Goal: Task Accomplishment & Management: Use online tool/utility

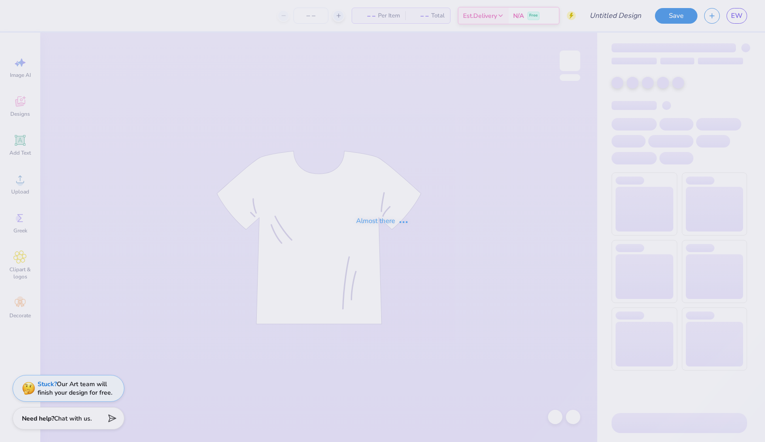
type input "Simple Tank"
type input "30"
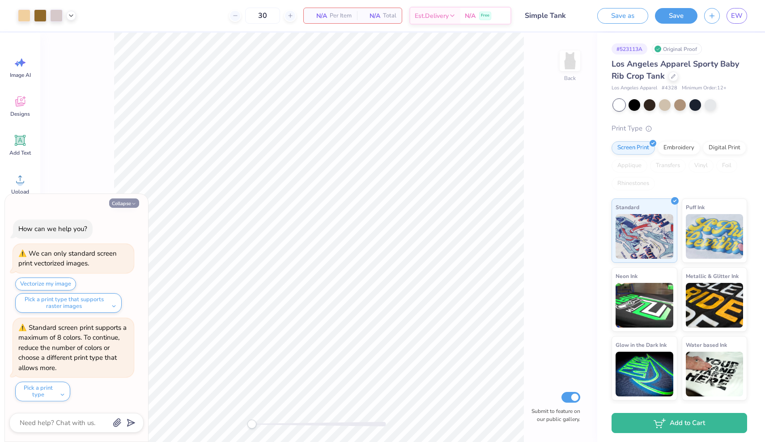
click at [124, 203] on button "Collapse" at bounding box center [124, 203] width 30 height 9
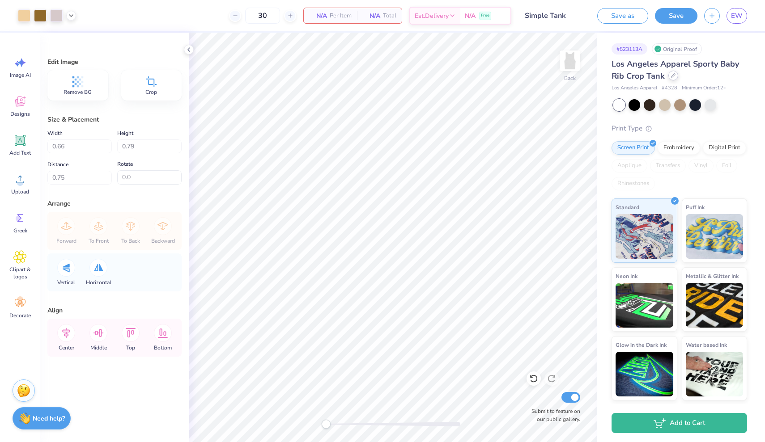
click at [672, 79] on div at bounding box center [673, 76] width 10 height 10
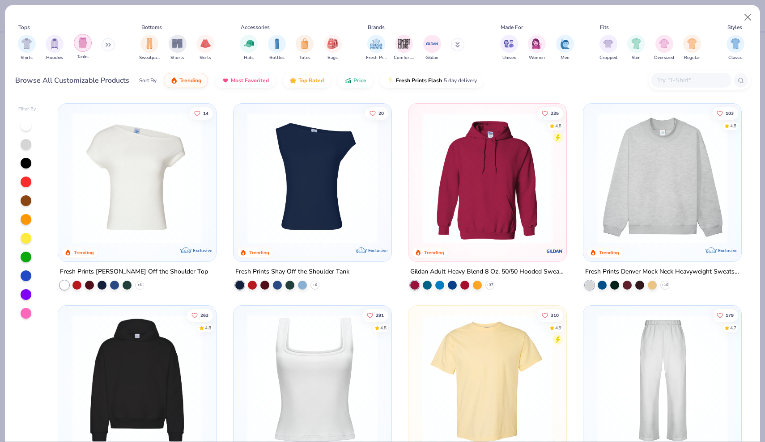
click at [83, 45] on img "filter for Tanks" at bounding box center [83, 43] width 10 height 10
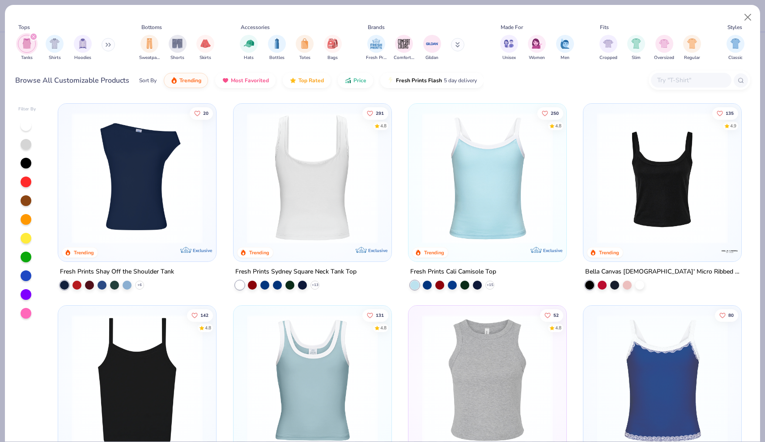
click at [242, 175] on img at bounding box center [172, 178] width 140 height 131
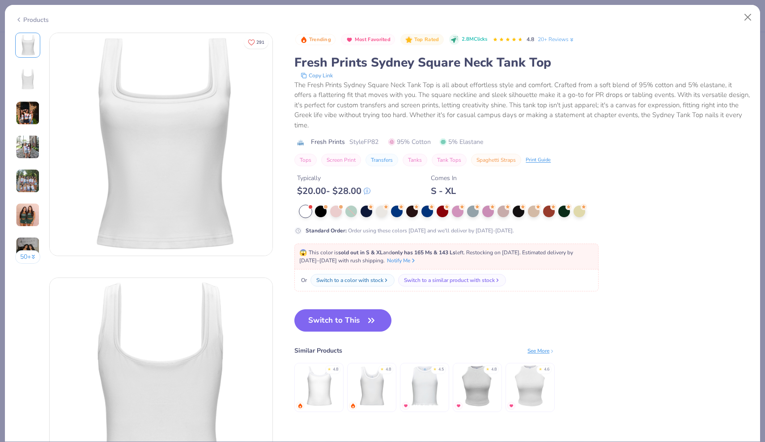
click at [35, 150] on img at bounding box center [28, 147] width 24 height 24
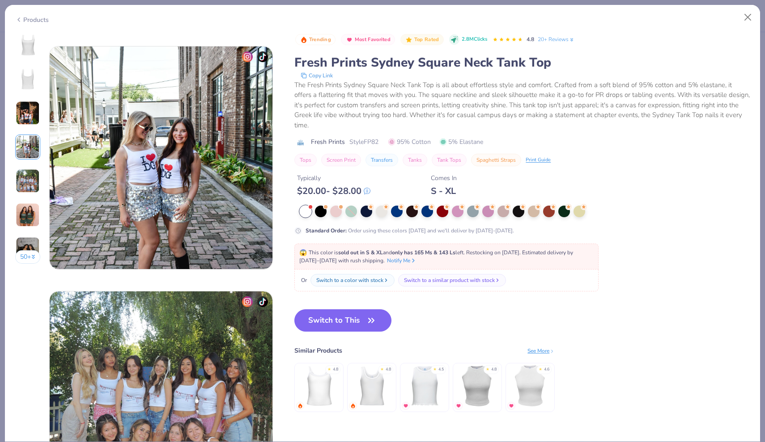
scroll to position [735, 0]
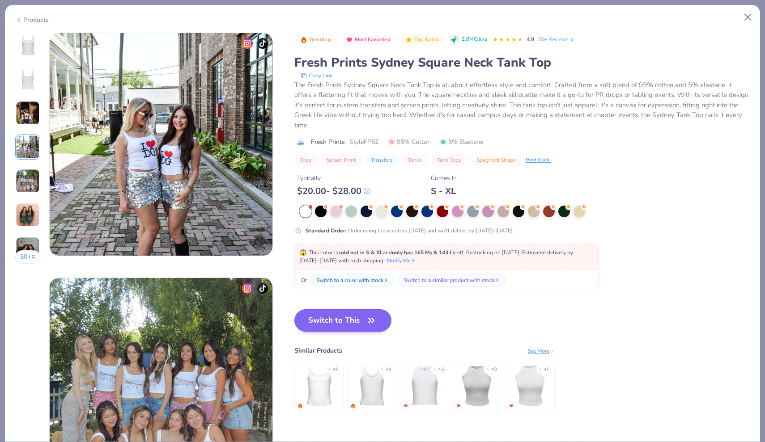
click at [362, 310] on button "Switch to This" at bounding box center [342, 320] width 97 height 22
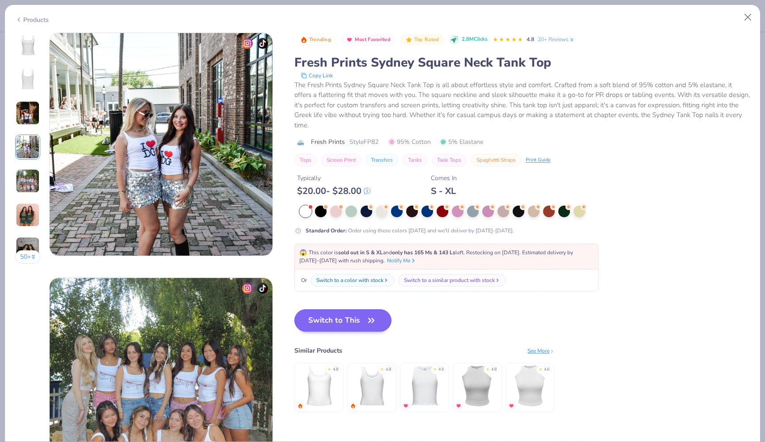
scroll to position [127, 0]
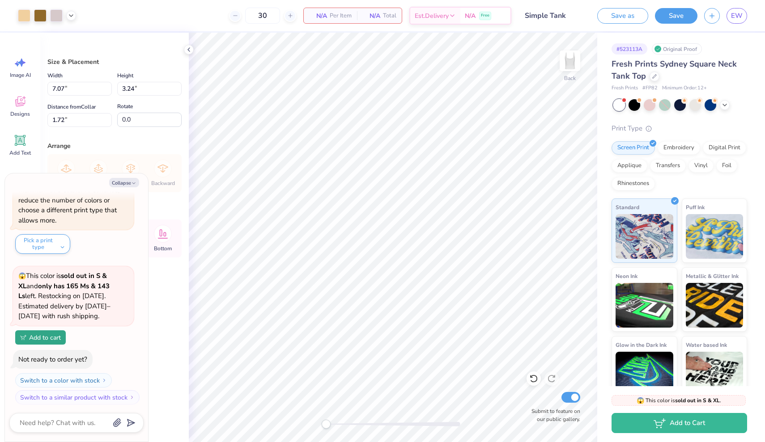
type textarea "x"
type input "0.50"
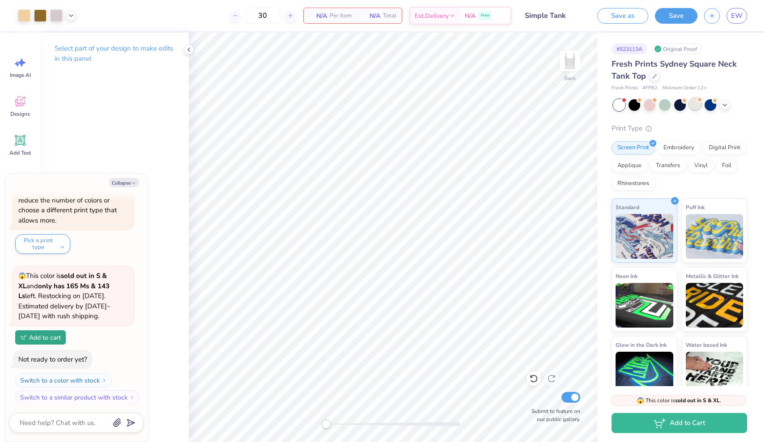
click at [692, 100] on div at bounding box center [695, 104] width 12 height 12
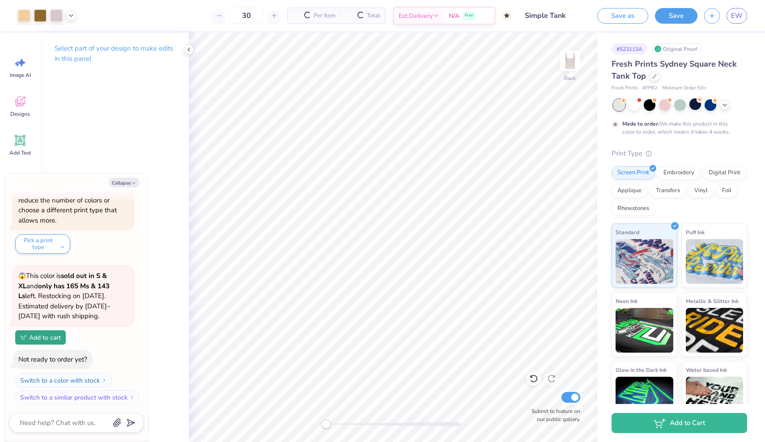
type textarea "x"
type input "50"
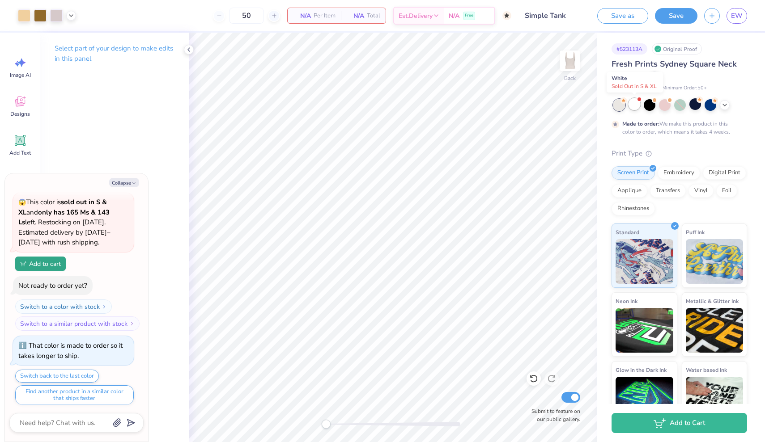
click at [632, 105] on div at bounding box center [634, 104] width 12 height 12
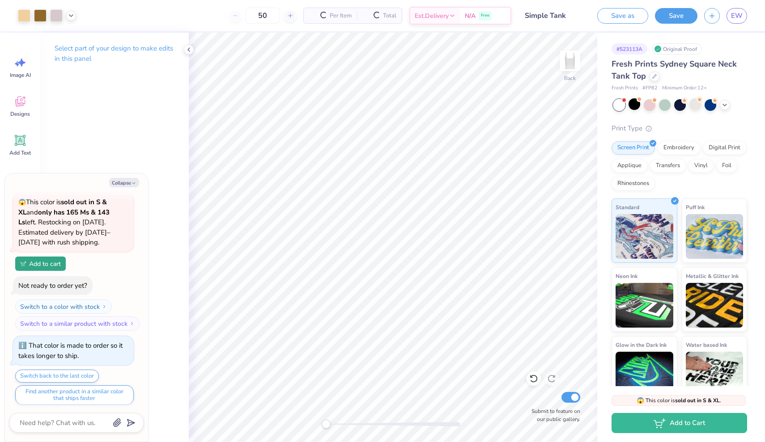
scroll to position [394, 0]
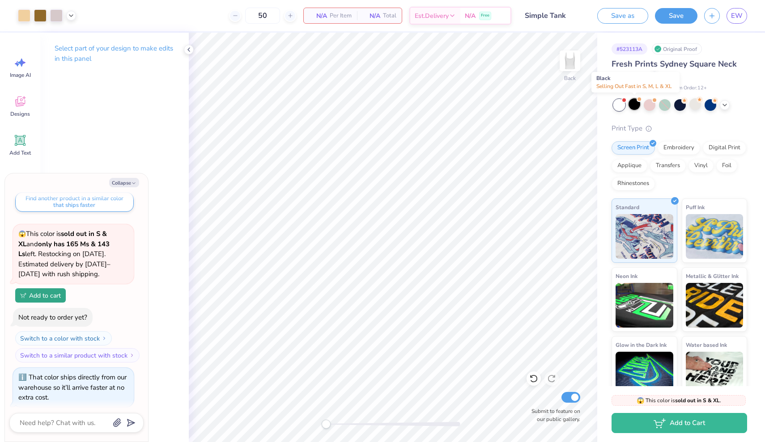
click at [633, 105] on div at bounding box center [634, 104] width 12 height 12
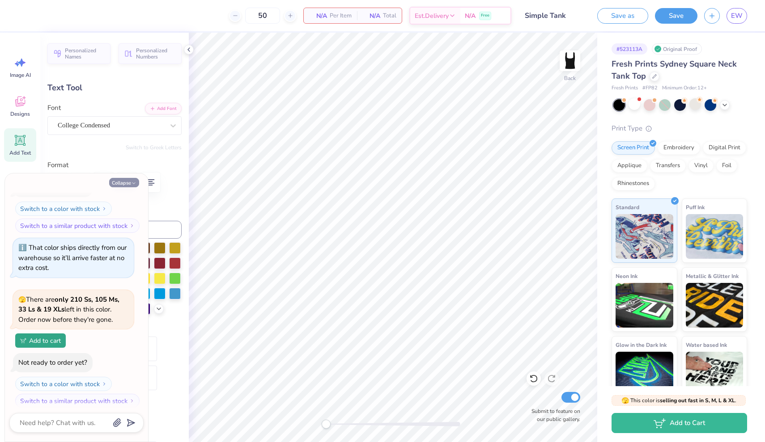
click at [126, 184] on button "Collapse" at bounding box center [124, 182] width 30 height 9
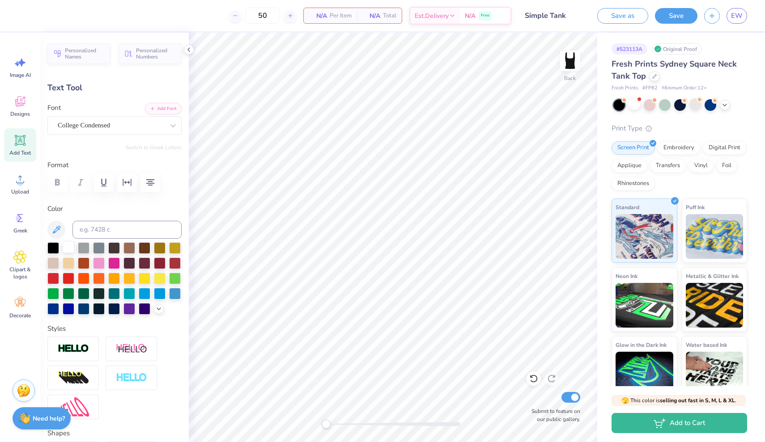
click at [68, 250] on div at bounding box center [69, 247] width 12 height 12
click at [50, 249] on div at bounding box center [53, 247] width 12 height 12
click at [634, 105] on div at bounding box center [634, 104] width 12 height 12
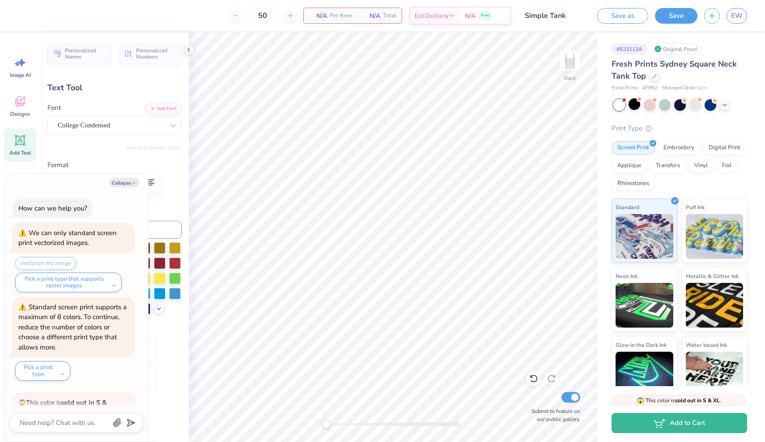
scroll to position [673, 0]
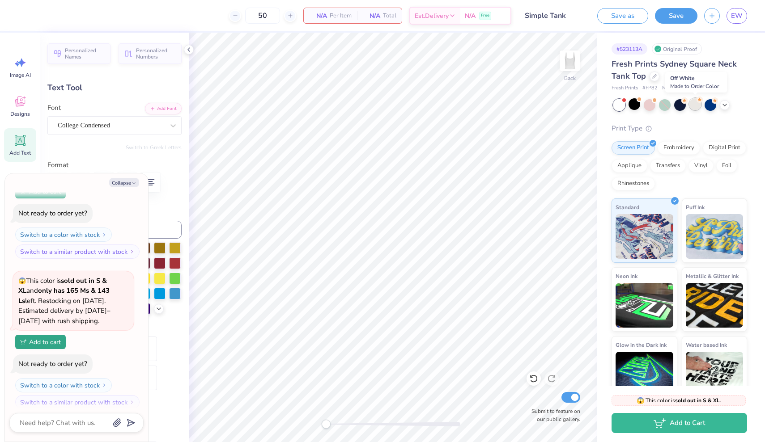
click at [696, 102] on div at bounding box center [695, 104] width 12 height 12
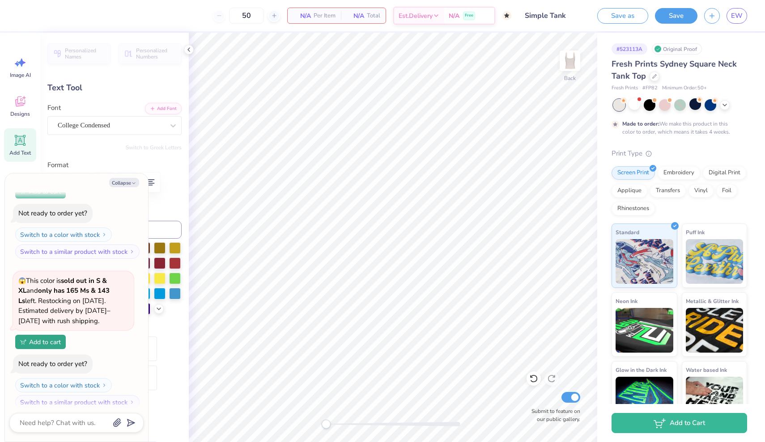
scroll to position [747, 0]
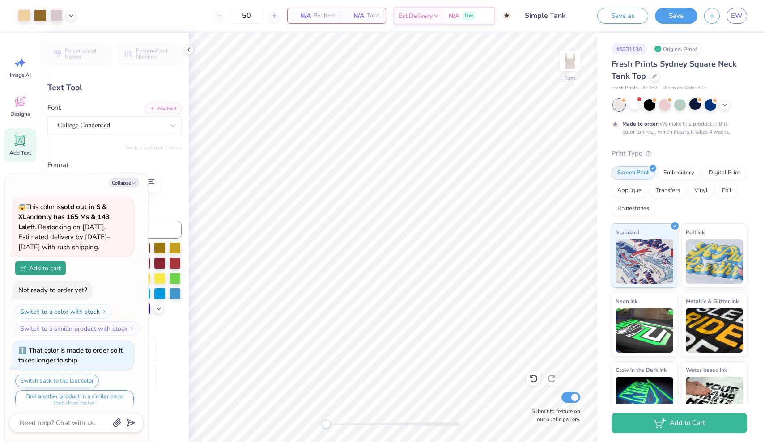
click at [127, 188] on div "Collapse How can we help you? We can only standard screen print vectorized imag…" at bounding box center [76, 307] width 143 height 268
click at [126, 182] on button "Collapse" at bounding box center [124, 182] width 30 height 9
type textarea "x"
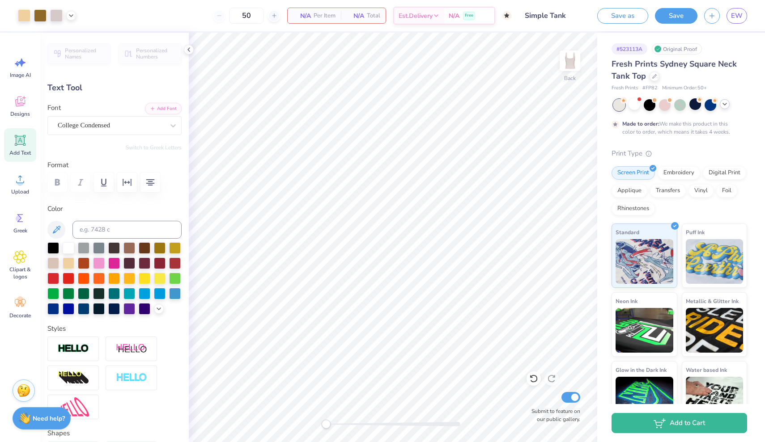
click at [725, 103] on icon at bounding box center [724, 104] width 7 height 7
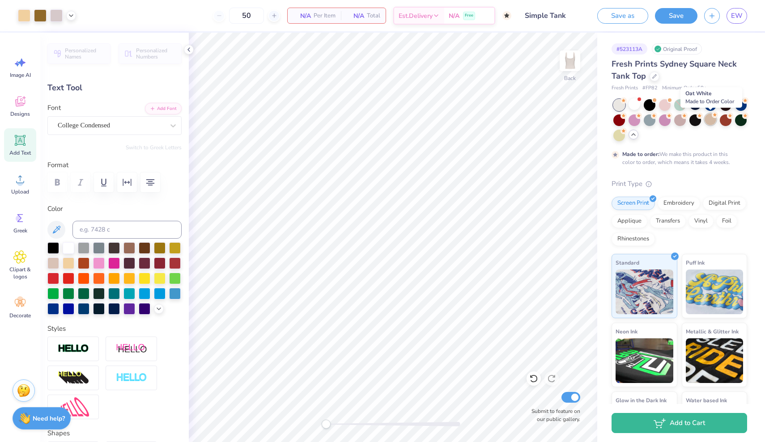
click at [708, 118] on div at bounding box center [710, 120] width 12 height 12
click at [714, 103] on div at bounding box center [710, 104] width 12 height 12
drag, startPoint x: 246, startPoint y: 15, endPoint x: 233, endPoint y: 15, distance: 13.4
click at [233, 15] on input "50" at bounding box center [246, 16] width 35 height 16
type input "50"
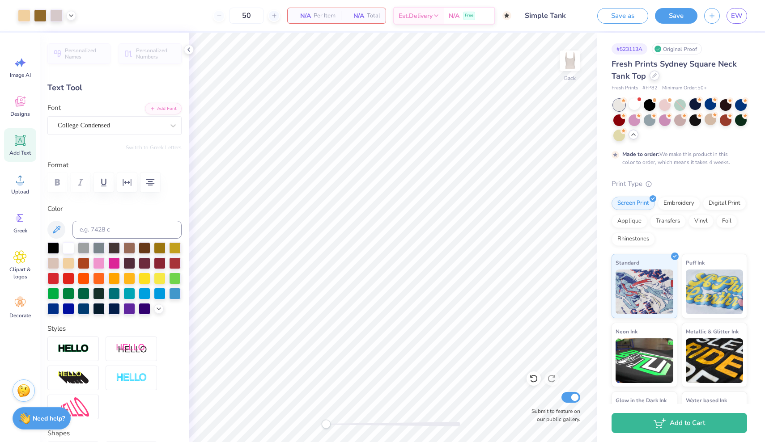
click at [652, 76] on icon at bounding box center [654, 75] width 4 height 4
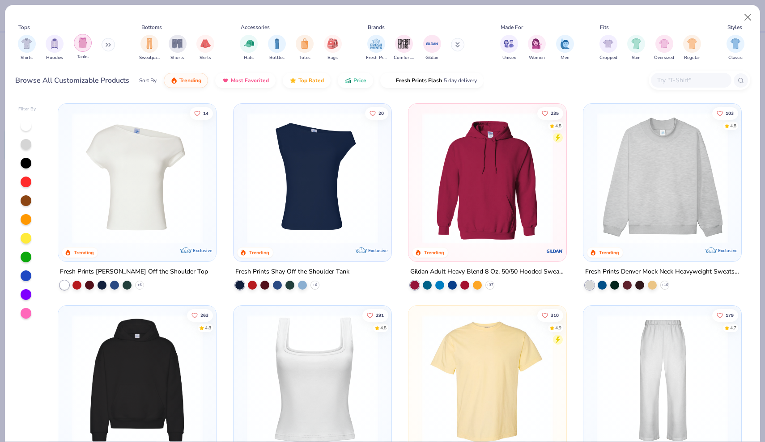
click at [76, 46] on div "filter for Tanks" at bounding box center [83, 43] width 18 height 18
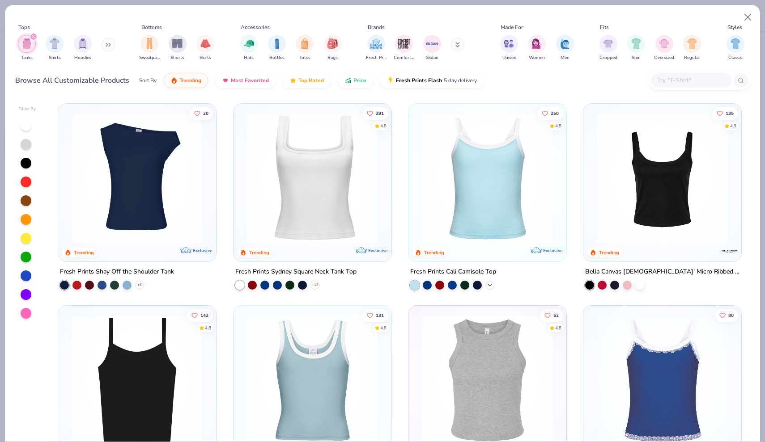
click at [488, 284] on icon at bounding box center [489, 285] width 7 height 7
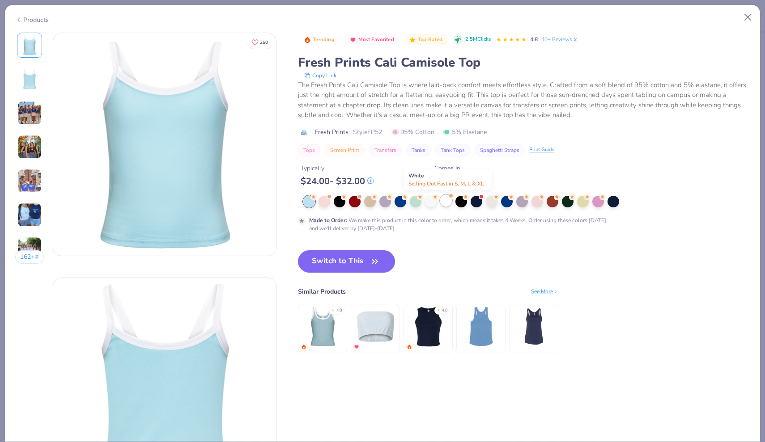
click at [446, 203] on div at bounding box center [446, 201] width 12 height 12
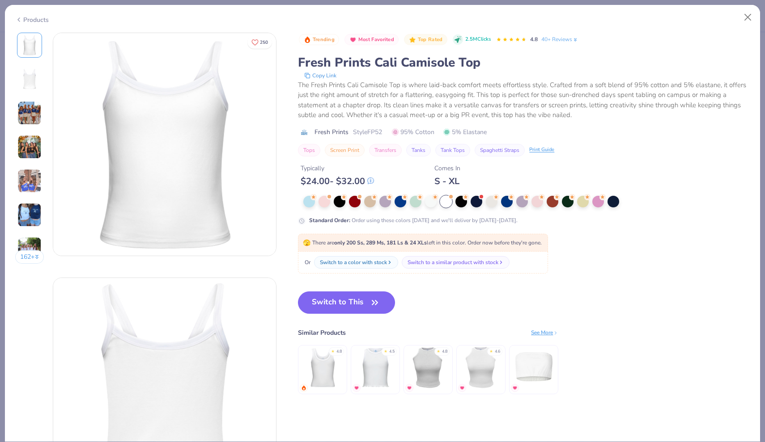
click at [32, 106] on img at bounding box center [29, 113] width 24 height 24
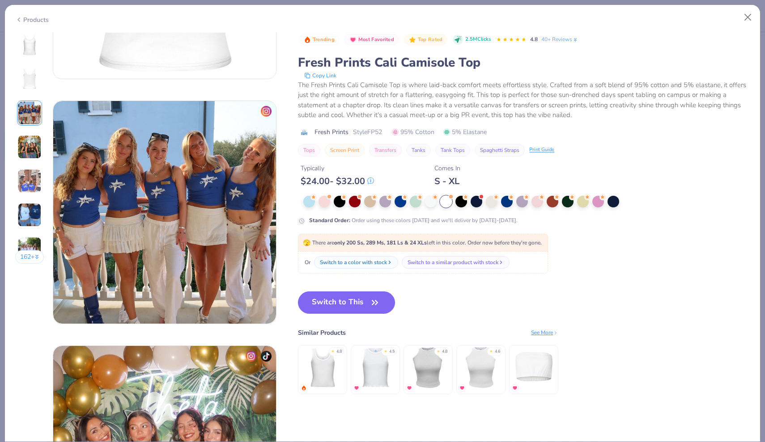
scroll to position [490, 0]
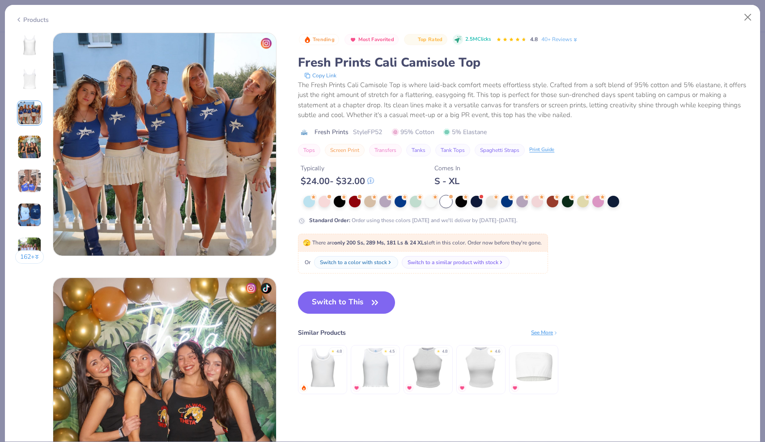
click at [28, 137] on img at bounding box center [29, 147] width 24 height 24
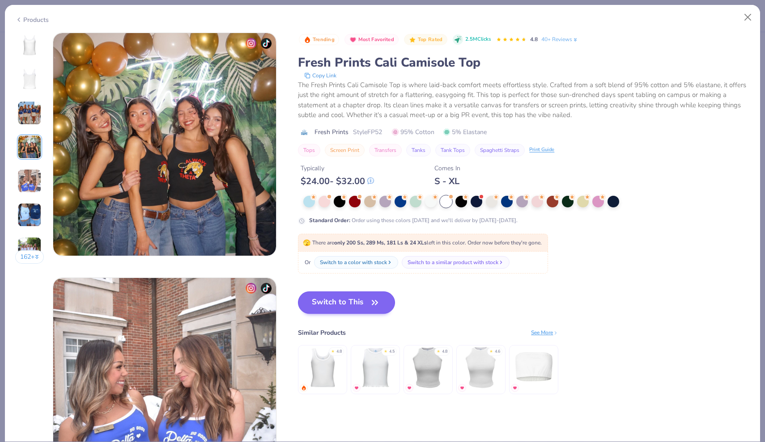
click at [359, 300] on button "Switch to This" at bounding box center [346, 303] width 97 height 22
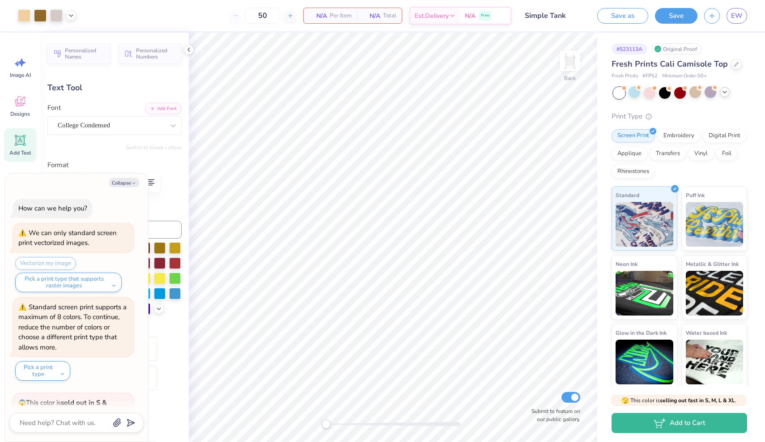
scroll to position [790, 0]
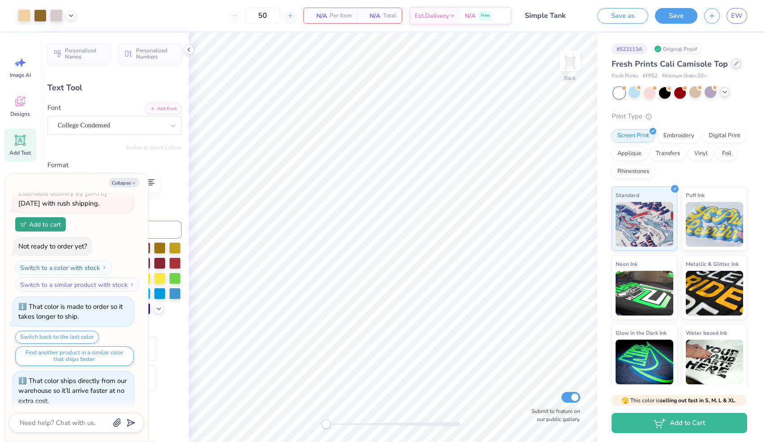
click at [731, 64] on div at bounding box center [736, 64] width 10 height 10
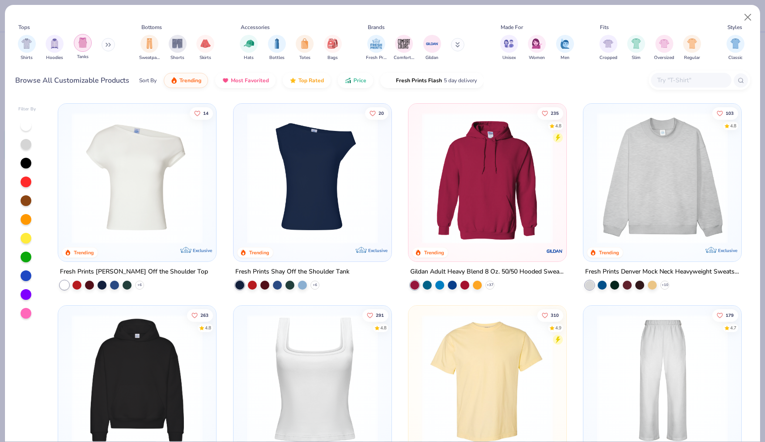
click at [81, 42] on img "filter for Tanks" at bounding box center [83, 43] width 10 height 10
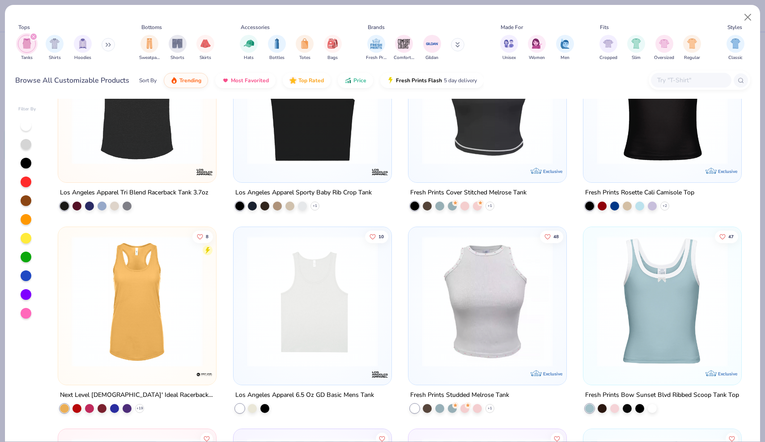
scroll to position [1075, 0]
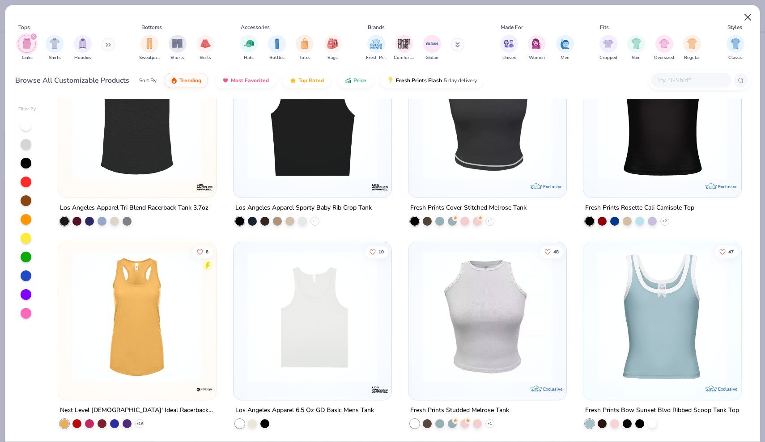
click at [748, 17] on button "Close" at bounding box center [747, 17] width 17 height 17
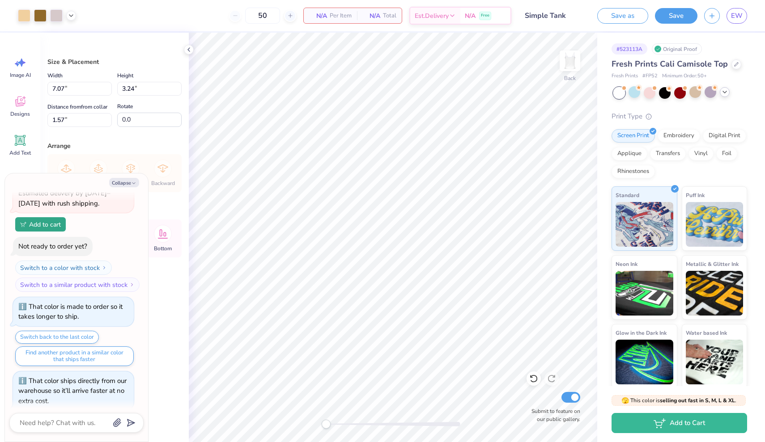
type textarea "x"
type input "0.47"
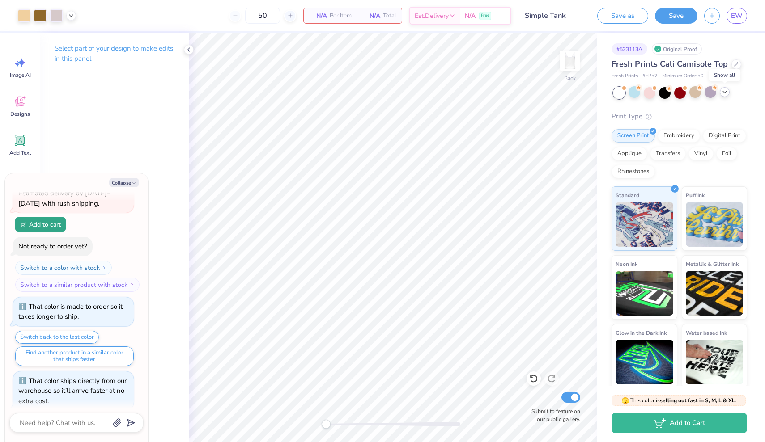
click at [727, 95] on icon at bounding box center [724, 92] width 7 height 7
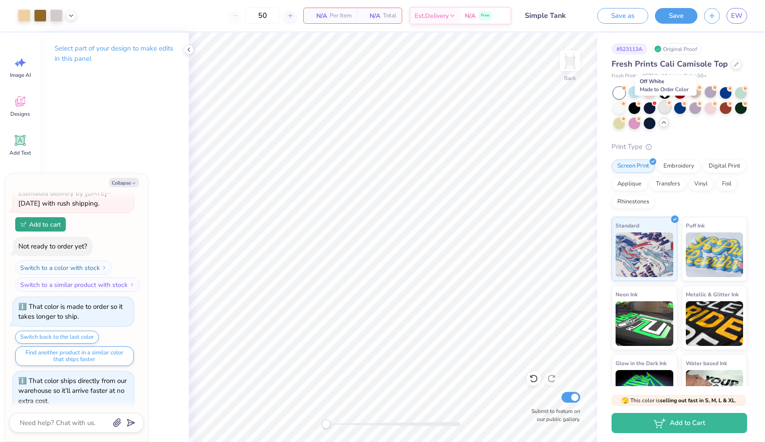
click at [666, 107] on div at bounding box center [665, 107] width 12 height 12
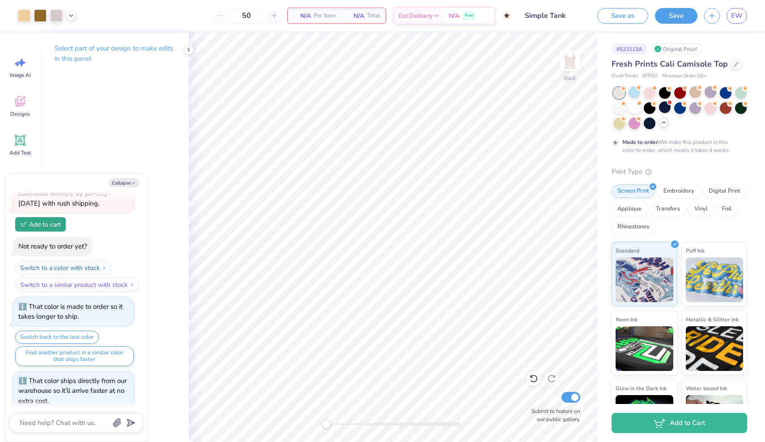
scroll to position [864, 0]
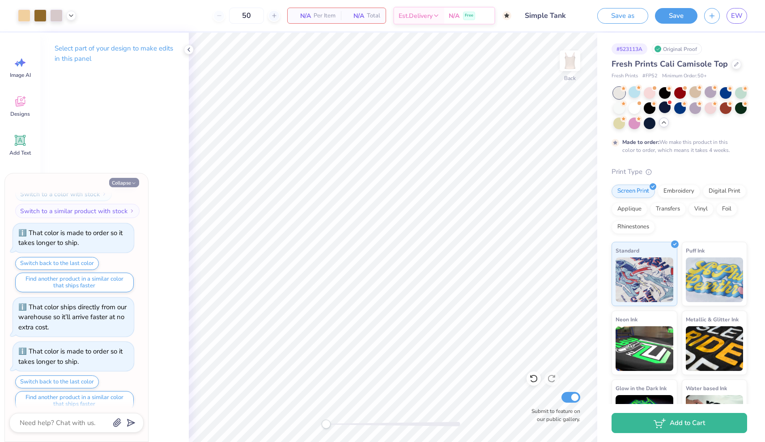
click at [130, 182] on button "Collapse" at bounding box center [124, 182] width 30 height 9
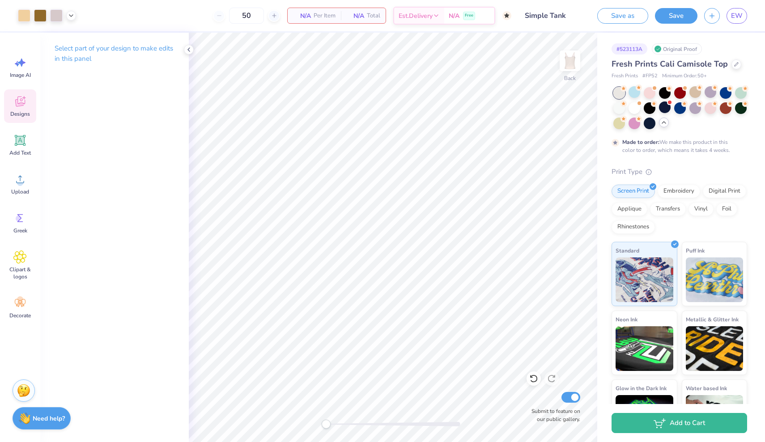
click at [17, 105] on icon at bounding box center [20, 102] width 8 height 7
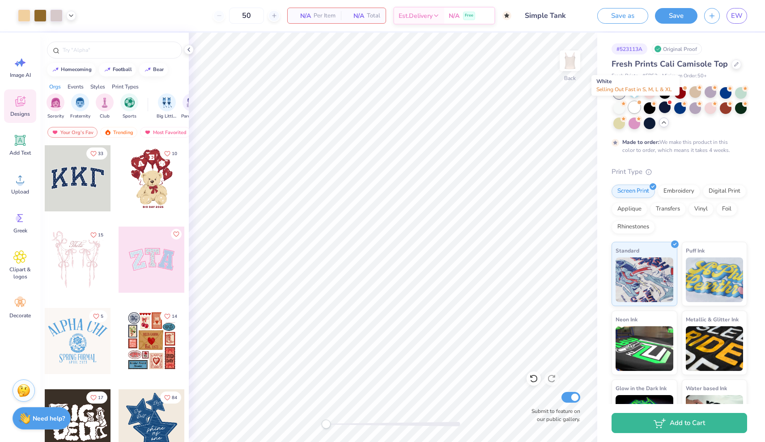
click at [632, 107] on div at bounding box center [634, 107] width 12 height 12
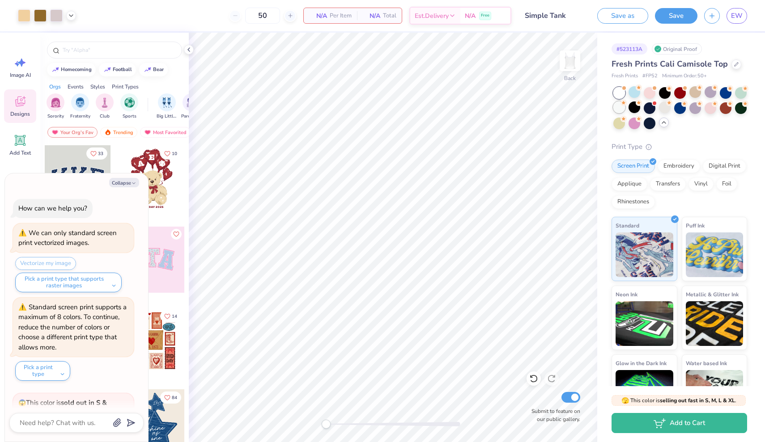
scroll to position [1038, 0]
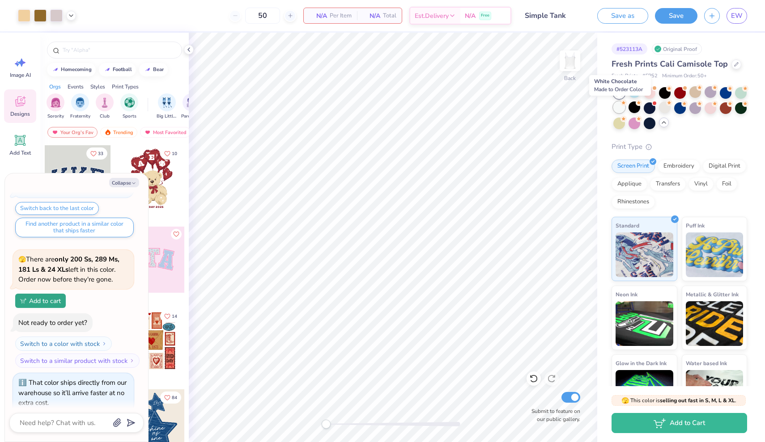
click at [619, 106] on div at bounding box center [619, 107] width 12 height 12
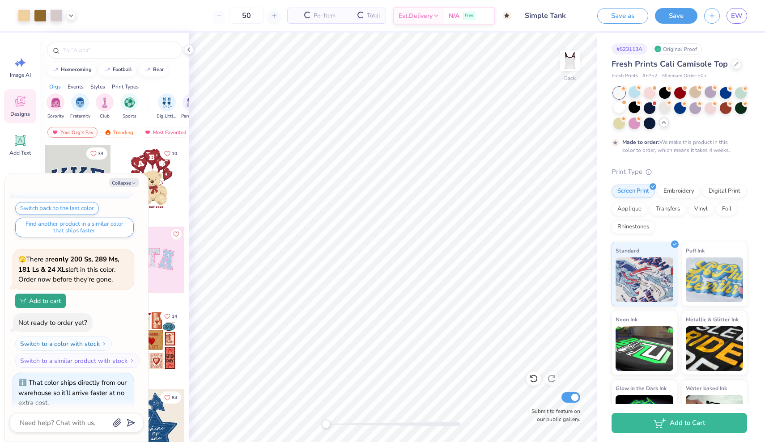
scroll to position [1112, 0]
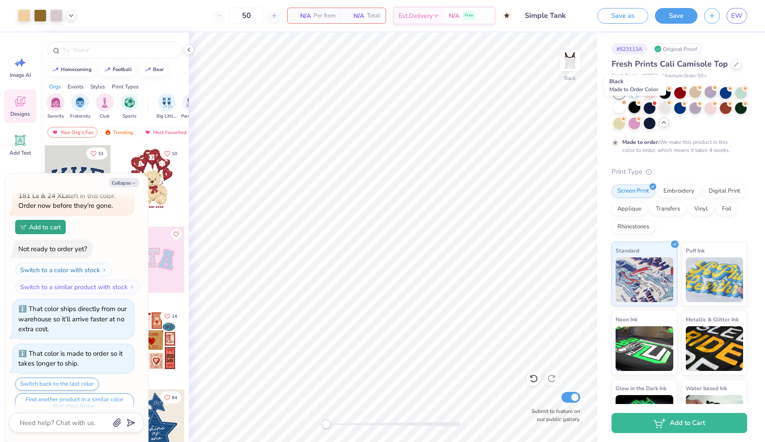
click at [632, 109] on div at bounding box center [634, 107] width 12 height 12
click at [638, 111] on div at bounding box center [634, 107] width 12 height 12
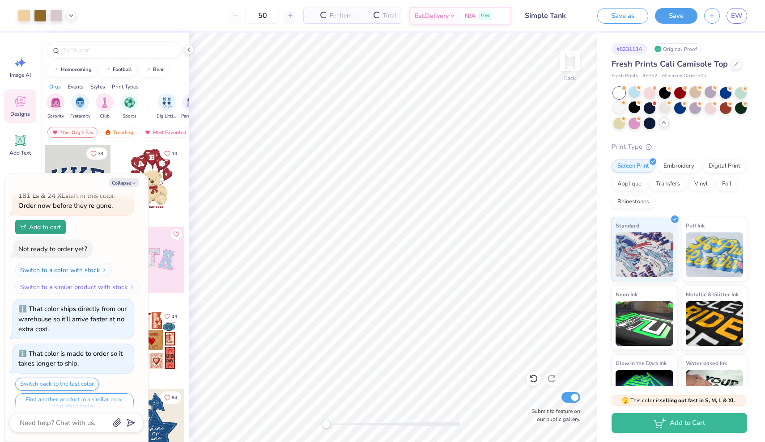
type textarea "x"
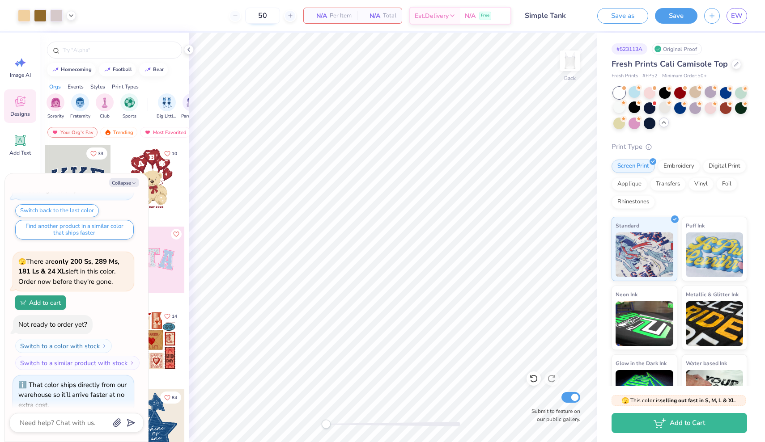
click at [262, 18] on input "50" at bounding box center [262, 16] width 35 height 16
click at [266, 16] on input "50" at bounding box center [262, 16] width 35 height 16
type input "5"
type input "200"
type textarea "x"
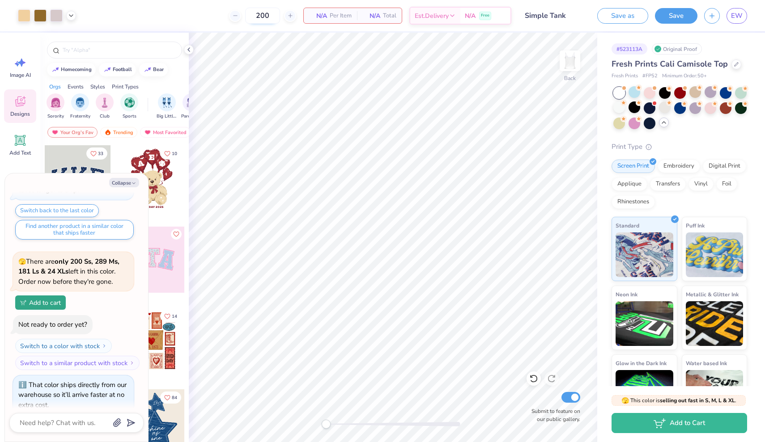
type input "20"
type textarea "x"
type input "50"
click at [736, 64] on div at bounding box center [736, 64] width 10 height 10
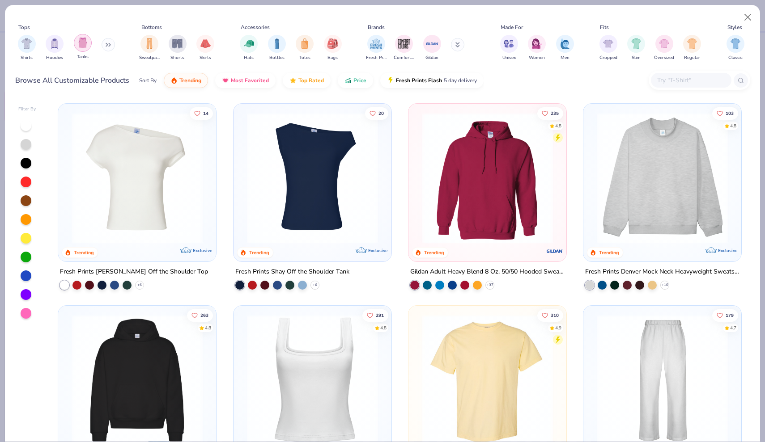
click at [77, 44] on div "filter for Tanks" at bounding box center [83, 43] width 18 height 18
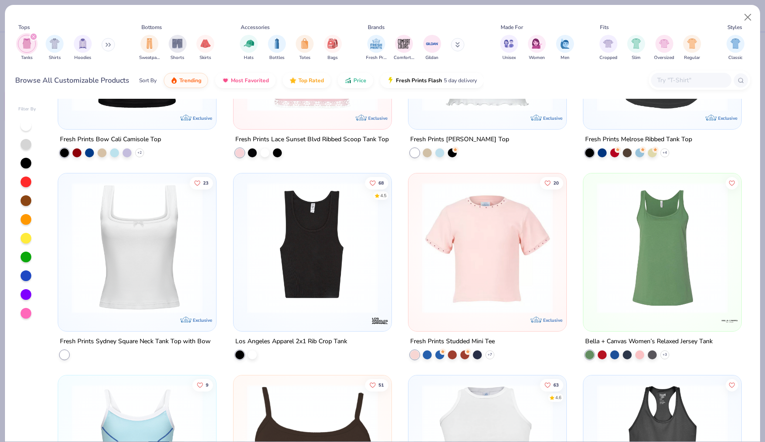
scroll to position [601, 0]
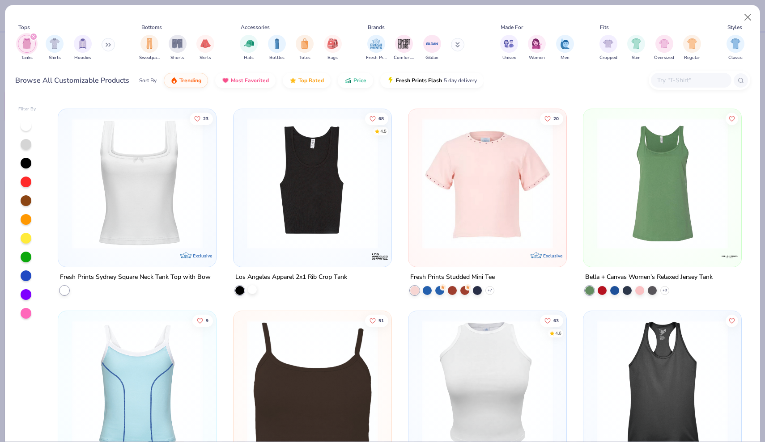
click at [255, 289] on div at bounding box center [252, 289] width 9 height 9
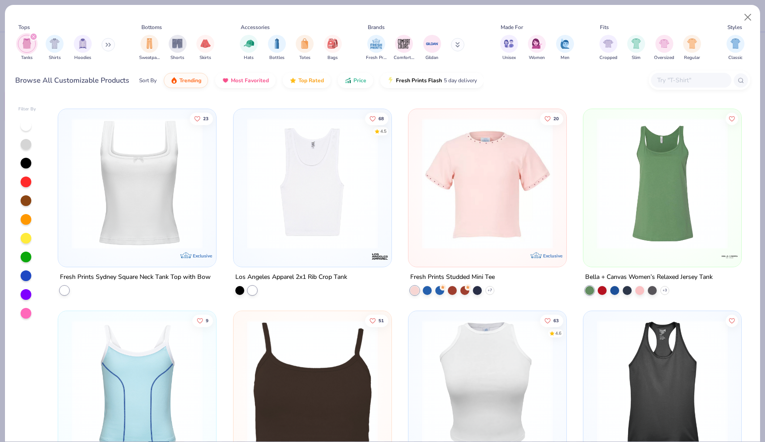
click at [343, 193] on img at bounding box center [312, 183] width 140 height 131
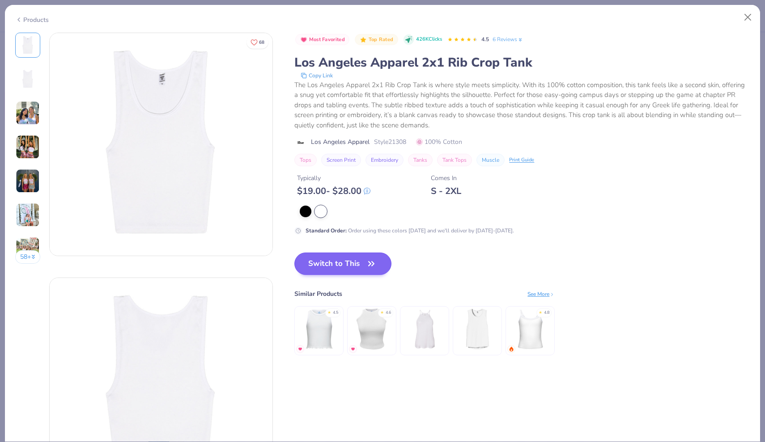
click at [352, 262] on button "Switch to This" at bounding box center [342, 264] width 97 height 22
type textarea "x"
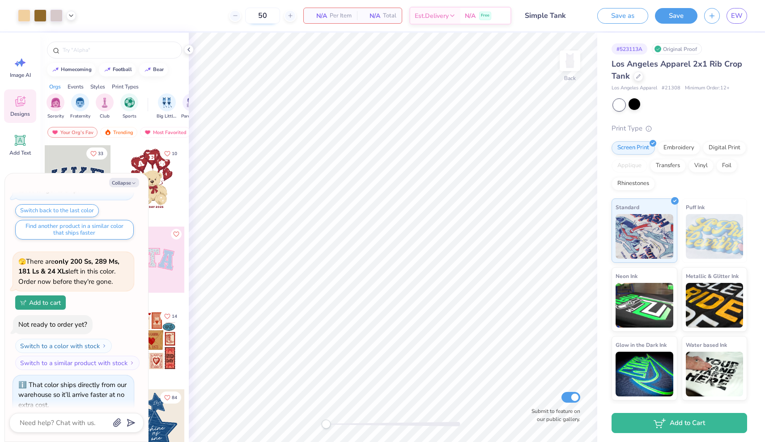
click at [269, 15] on input "50" at bounding box center [262, 16] width 35 height 16
type input "5"
type input "20"
type textarea "x"
click at [274, 15] on input "20" at bounding box center [262, 16] width 35 height 16
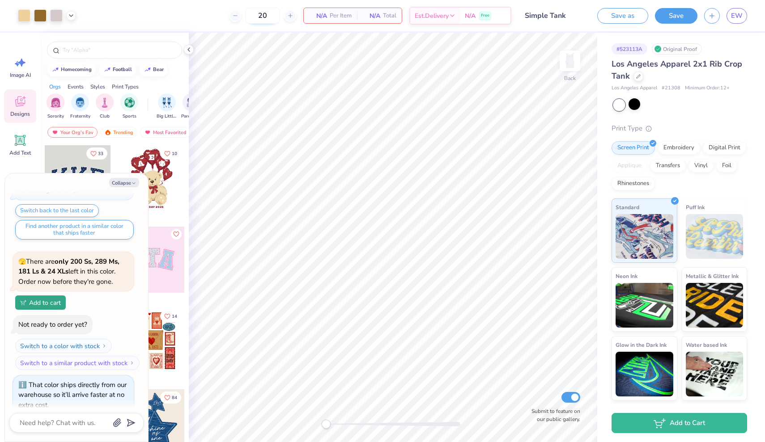
type input "2"
type input "20"
click at [677, 22] on button "Save" at bounding box center [676, 15] width 42 height 16
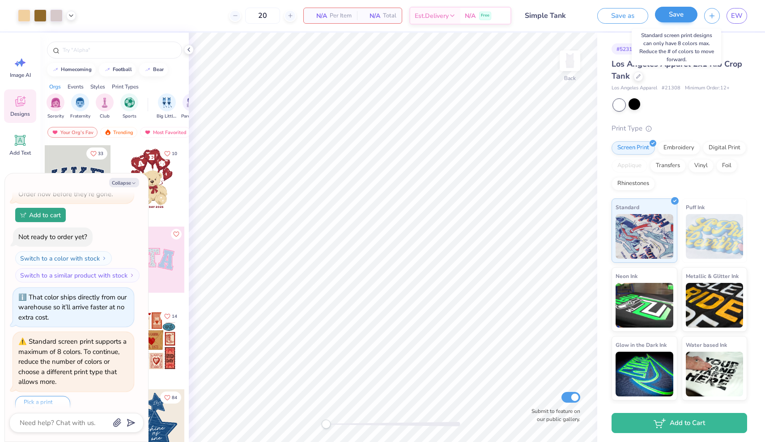
click at [673, 14] on button "Save" at bounding box center [676, 15] width 42 height 16
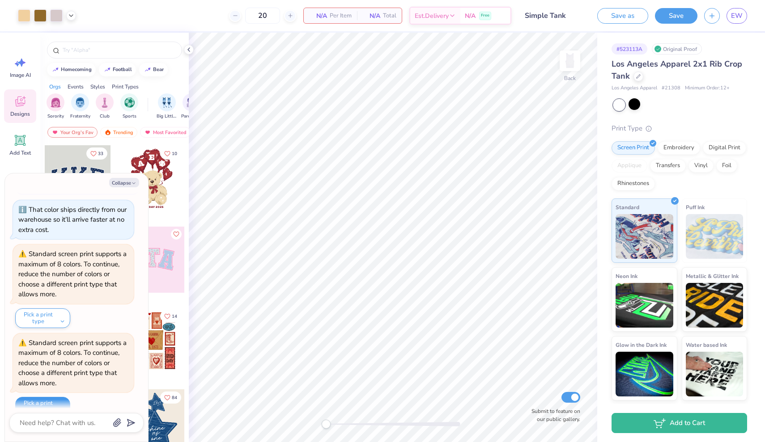
click at [34, 397] on button "Pick a print type" at bounding box center [42, 407] width 55 height 20
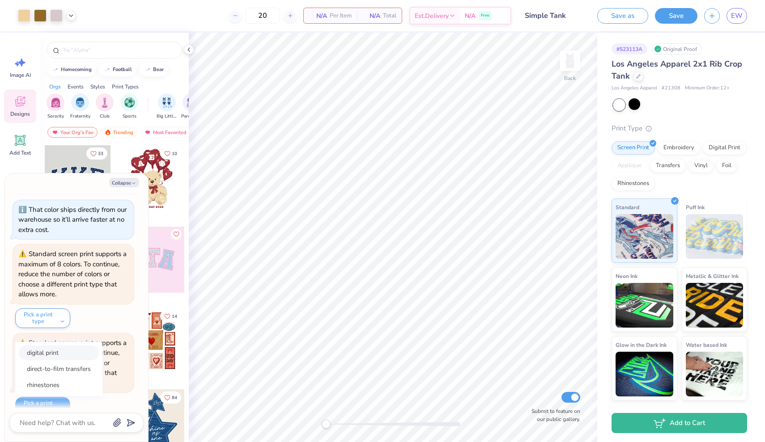
click at [49, 346] on button "digital print" at bounding box center [59, 353] width 80 height 15
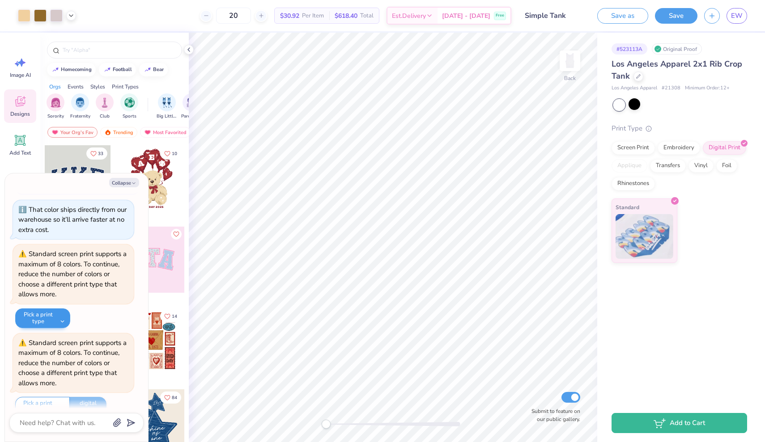
click at [46, 309] on button "Pick a print type" at bounding box center [42, 319] width 55 height 20
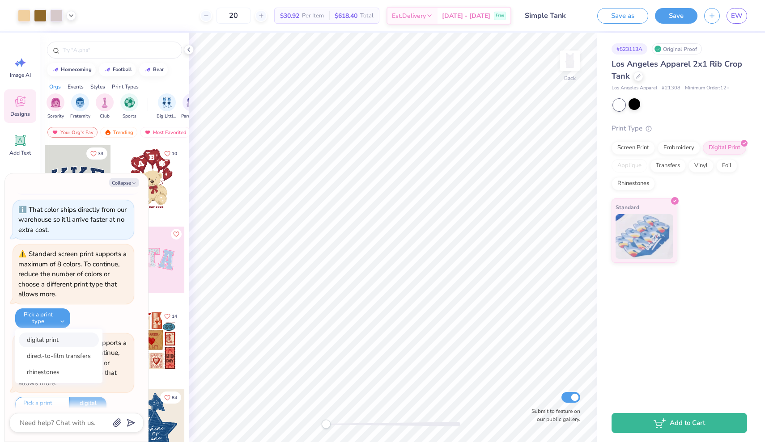
click at [48, 333] on button "digital print" at bounding box center [59, 340] width 80 height 15
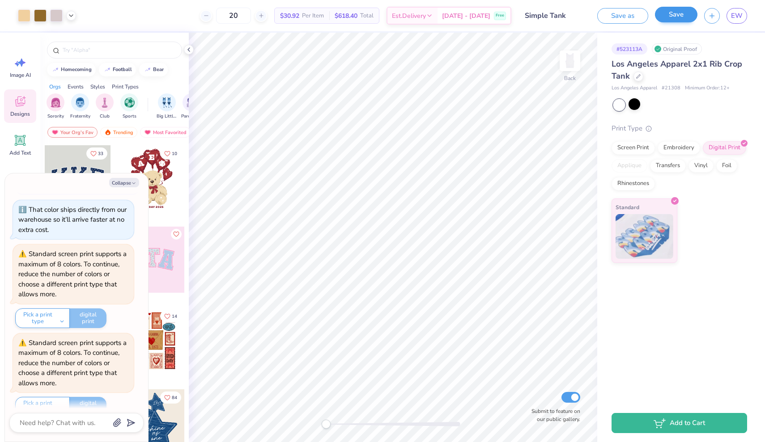
click at [660, 13] on button "Save" at bounding box center [676, 15] width 42 height 16
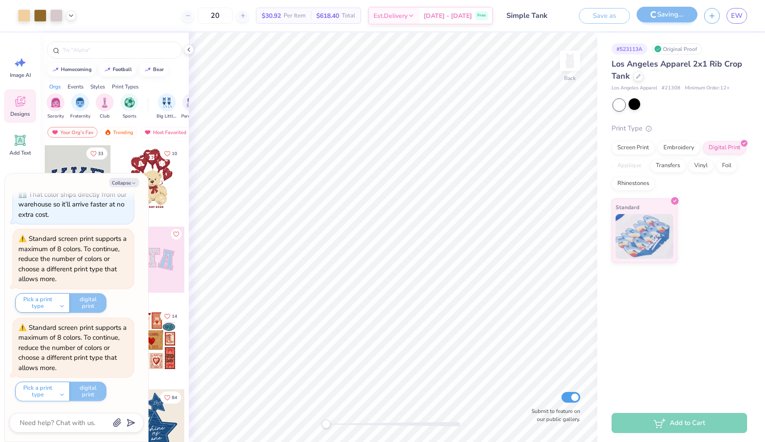
scroll to position [1374, 0]
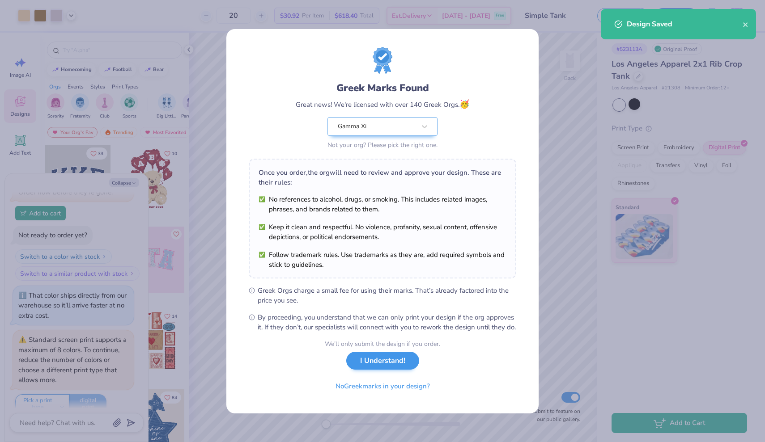
click at [391, 367] on button "I Understand!" at bounding box center [382, 361] width 73 height 18
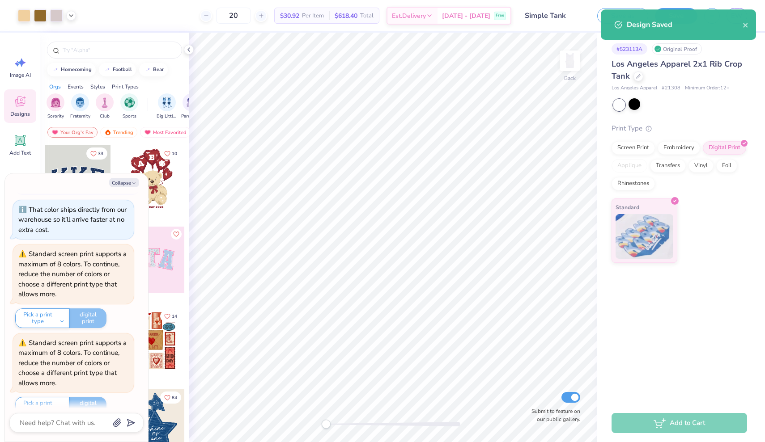
click at [741, 39] on div "Design Saved" at bounding box center [677, 54] width 155 height 30
click at [739, 19] on div "Design Saved" at bounding box center [678, 27] width 159 height 41
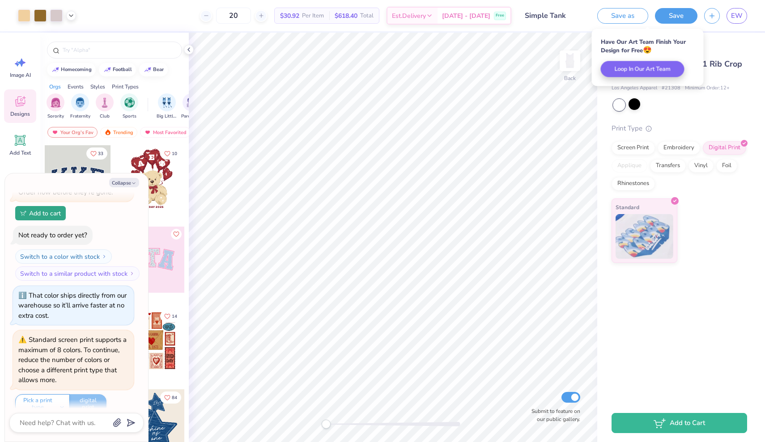
type textarea "x"
click at [737, 16] on span "EW" at bounding box center [737, 16] width 12 height 10
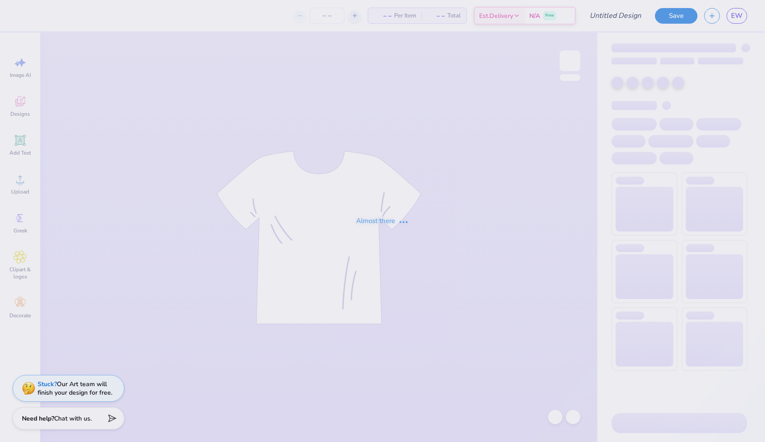
type input "sweats?"
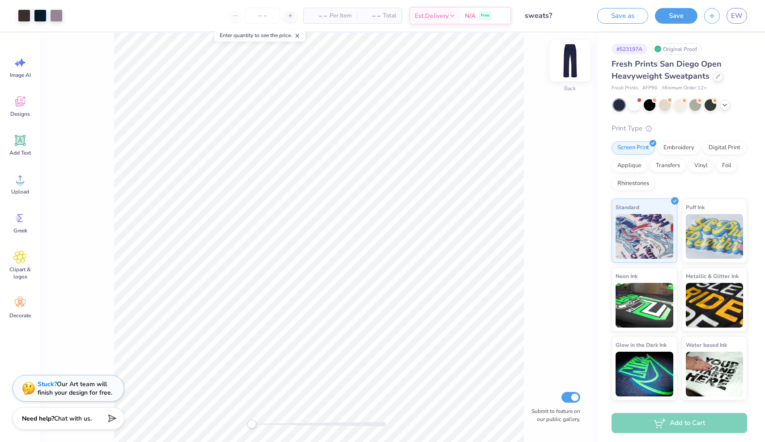
click at [568, 54] on img at bounding box center [570, 61] width 36 height 36
click at [16, 184] on icon at bounding box center [19, 179] width 13 height 13
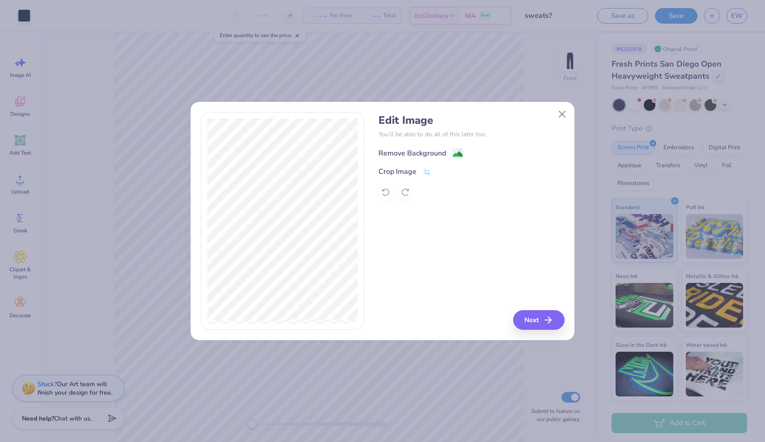
click at [457, 153] on image at bounding box center [457, 154] width 10 height 10
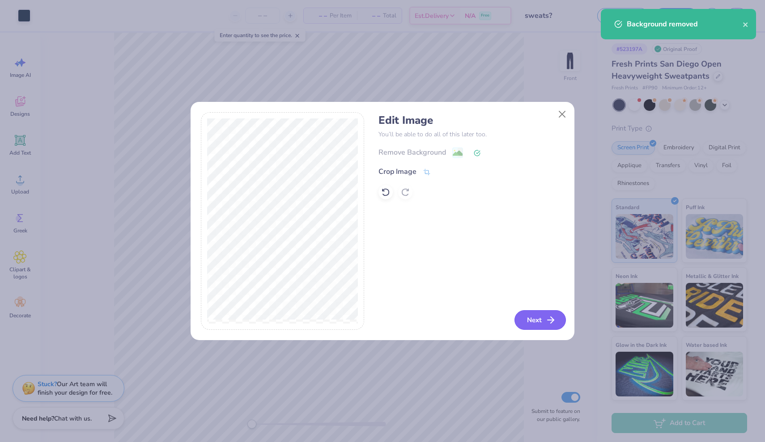
click at [539, 319] on button "Next" at bounding box center [539, 320] width 51 height 20
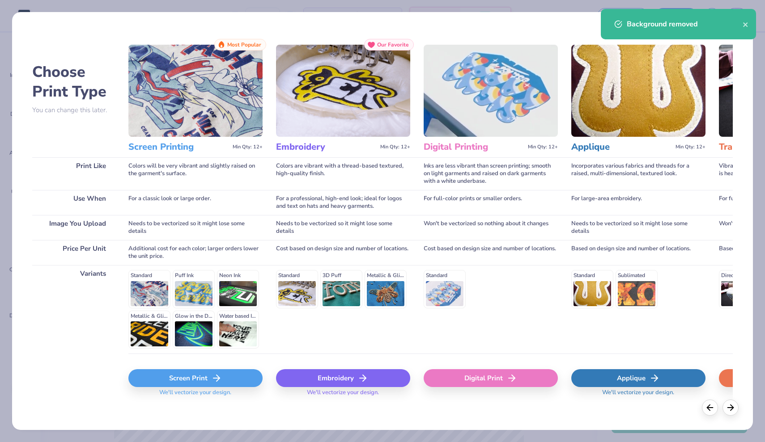
click at [202, 374] on div "Screen Print" at bounding box center [195, 378] width 134 height 18
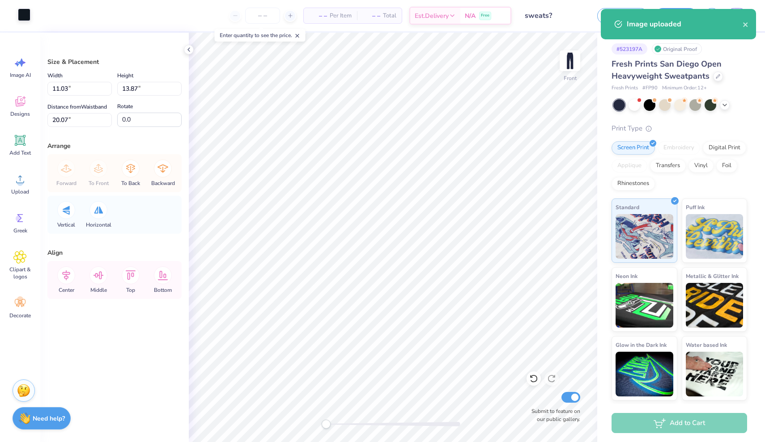
click at [26, 10] on div at bounding box center [24, 14] width 13 height 13
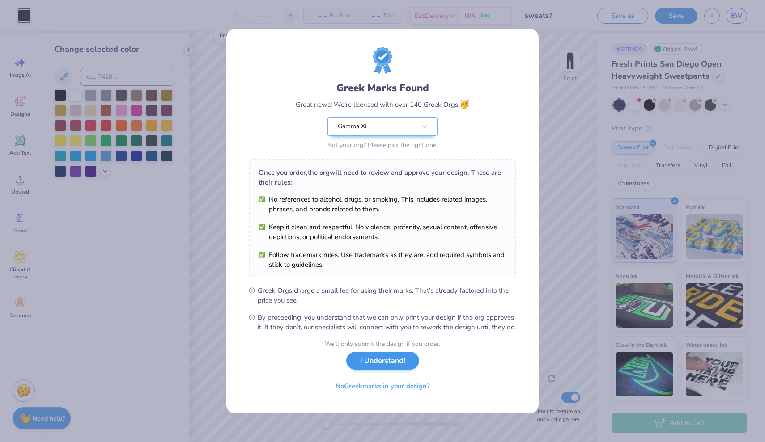
click at [382, 366] on button "I Understand!" at bounding box center [382, 361] width 73 height 18
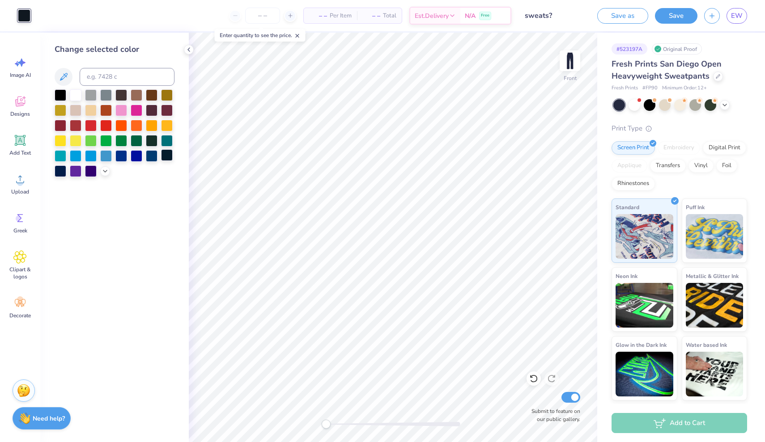
click at [164, 156] on div at bounding box center [167, 155] width 12 height 12
click at [168, 157] on div at bounding box center [167, 155] width 12 height 12
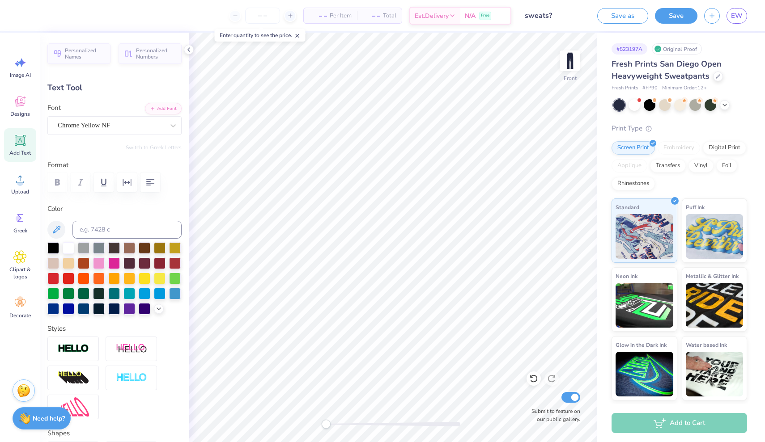
type input "0.0"
type input "2.76"
type input "6.67"
type input "1.88"
type input "0.0"
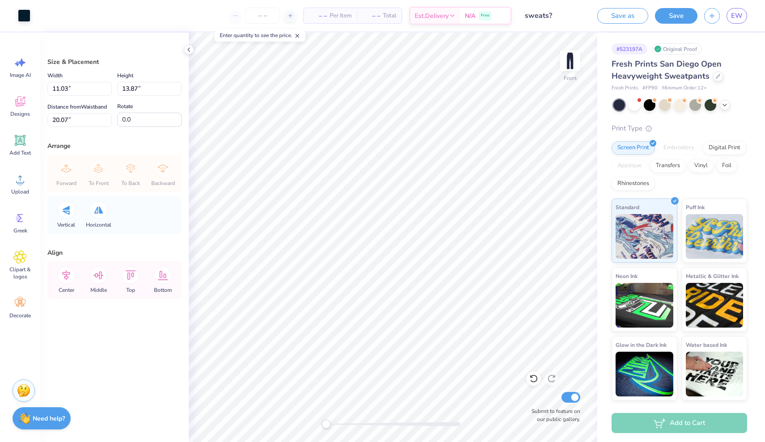
type input "6.11"
type input "7.67"
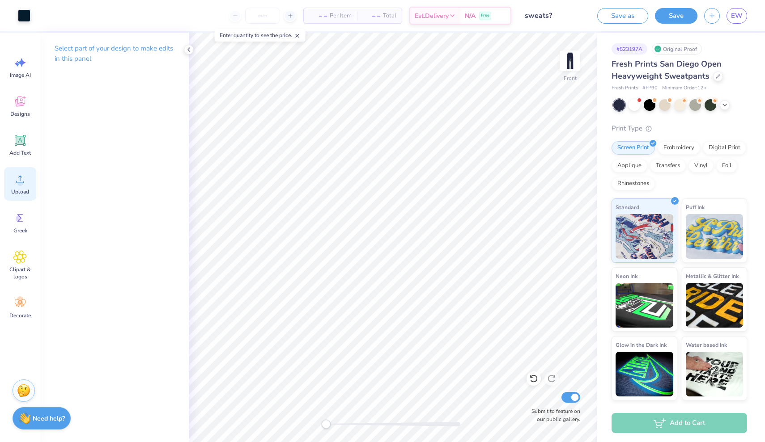
click at [17, 181] on icon at bounding box center [19, 179] width 13 height 13
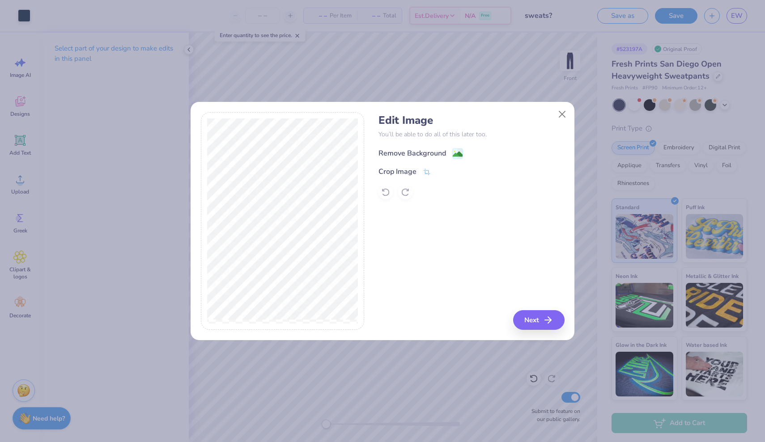
click at [458, 153] on image at bounding box center [457, 154] width 10 height 10
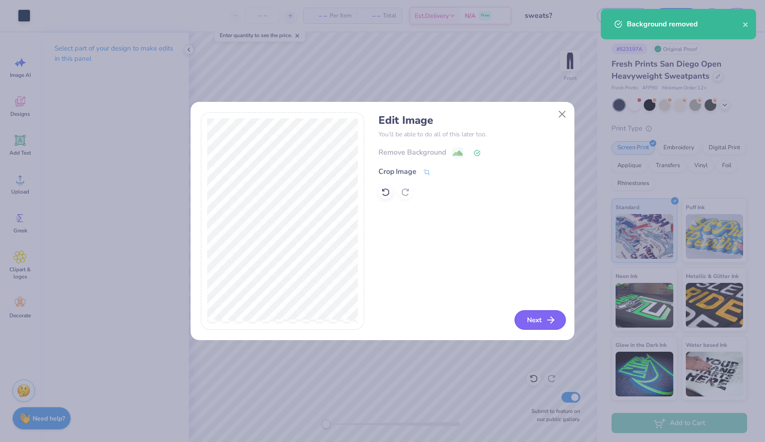
click at [541, 312] on button "Next" at bounding box center [539, 320] width 51 height 20
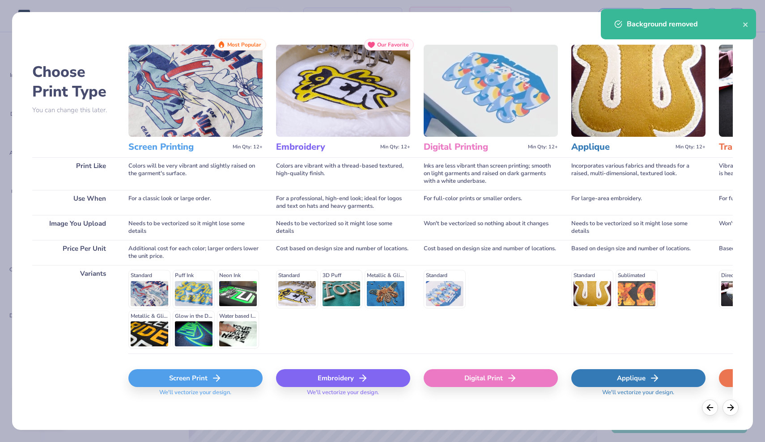
click at [233, 374] on div "Screen Print" at bounding box center [195, 378] width 134 height 18
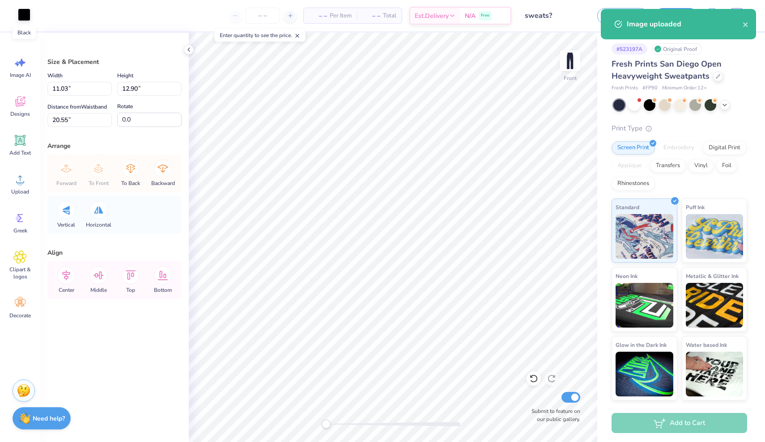
click at [24, 18] on div at bounding box center [24, 14] width 13 height 13
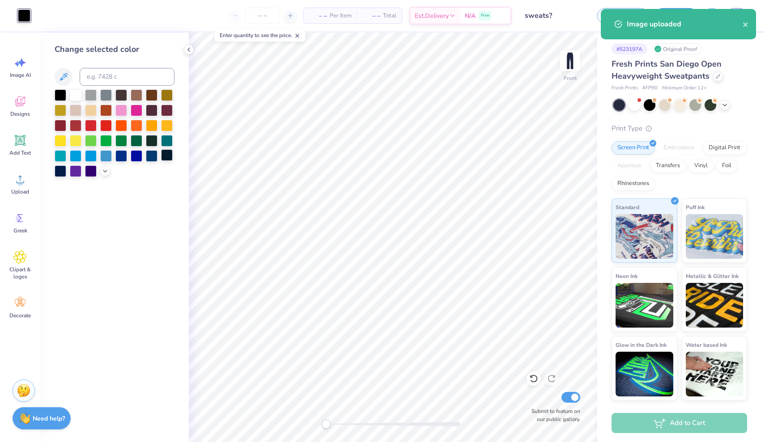
click at [168, 159] on div at bounding box center [167, 155] width 12 height 12
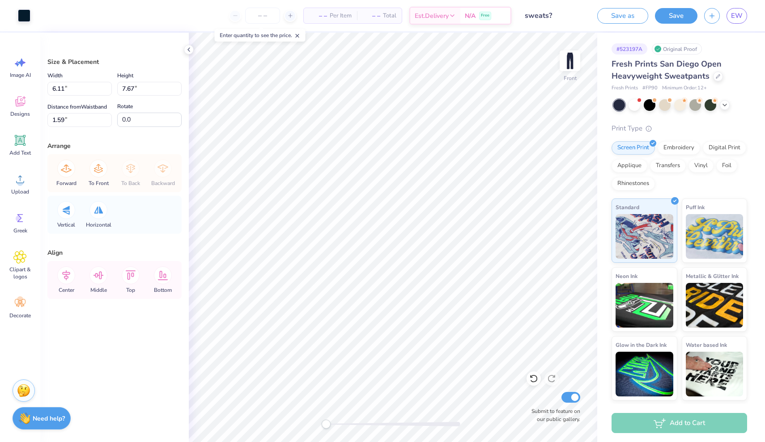
type input "7.1"
type input "2.8"
type input "7.27"
type input "8.51"
type input "1.06"
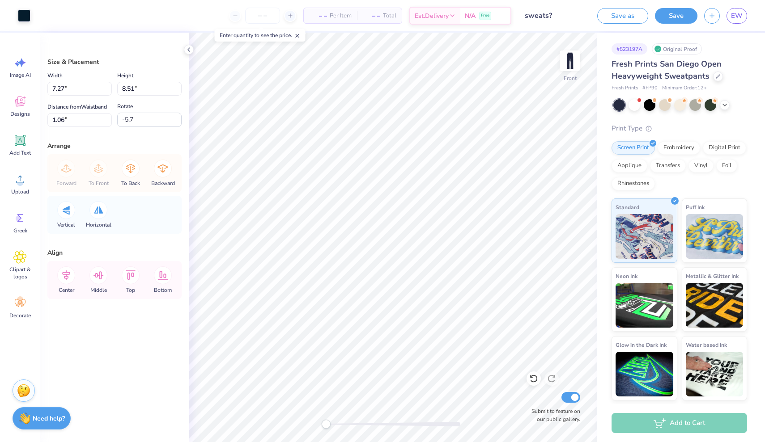
type input "-3.3"
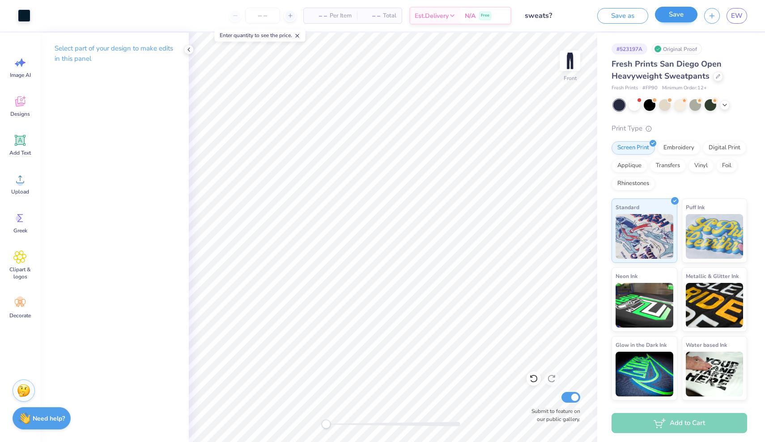
click at [676, 17] on button "Save" at bounding box center [676, 15] width 42 height 16
click at [298, 37] on line at bounding box center [297, 35] width 3 height 3
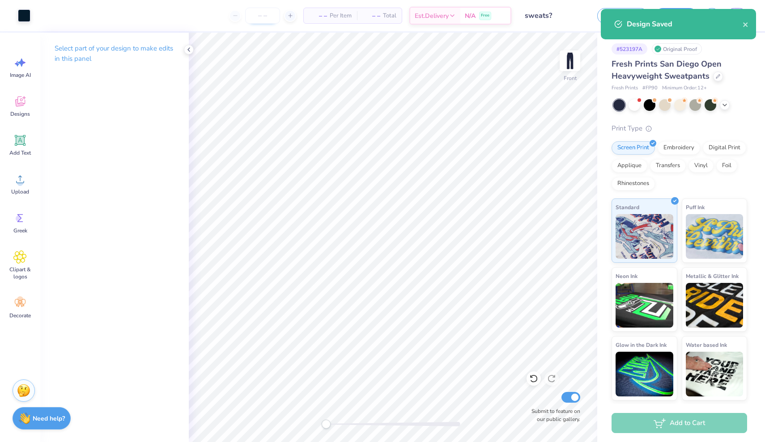
click at [255, 17] on input "number" at bounding box center [262, 16] width 35 height 16
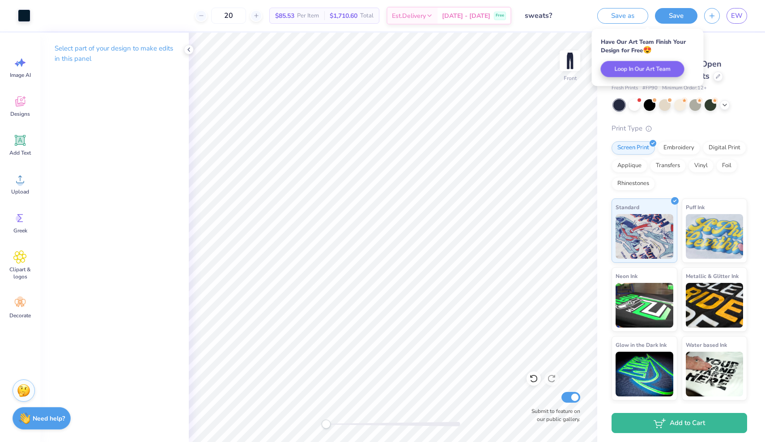
type input "20"
click at [733, 53] on div "# 523197A Original Proof" at bounding box center [678, 48] width 135 height 11
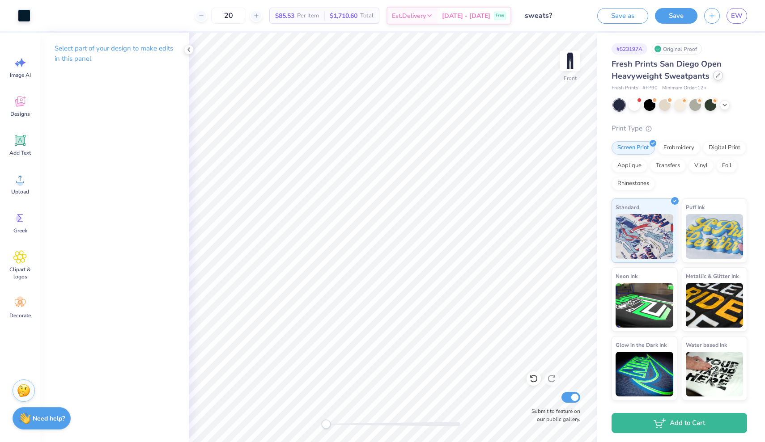
click at [714, 80] on div at bounding box center [718, 76] width 10 height 10
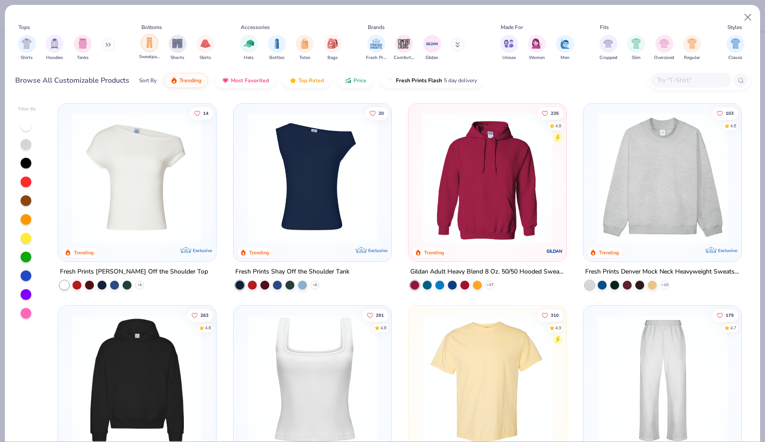
click at [147, 46] on img "filter for Sweatpants" at bounding box center [149, 43] width 10 height 10
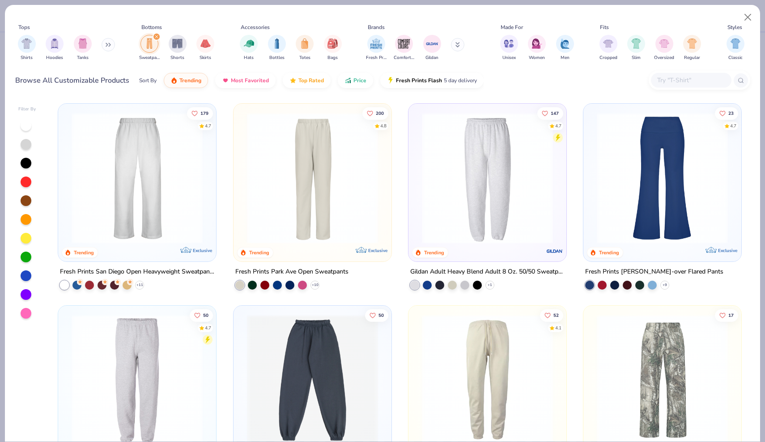
click at [302, 245] on div at bounding box center [312, 180] width 149 height 144
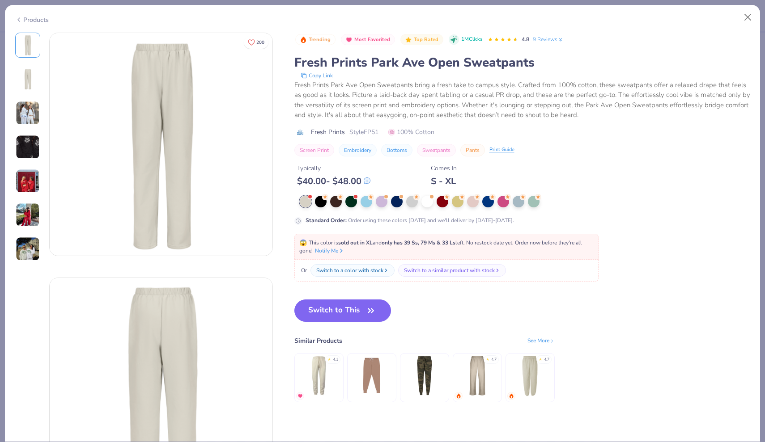
click at [25, 110] on img at bounding box center [28, 113] width 24 height 24
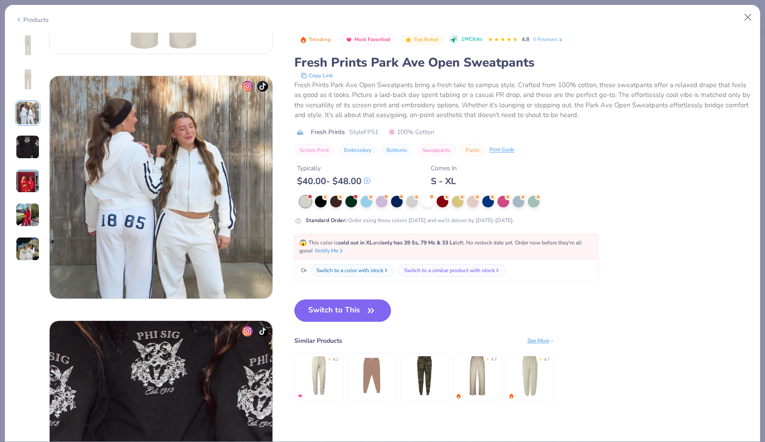
scroll to position [490, 0]
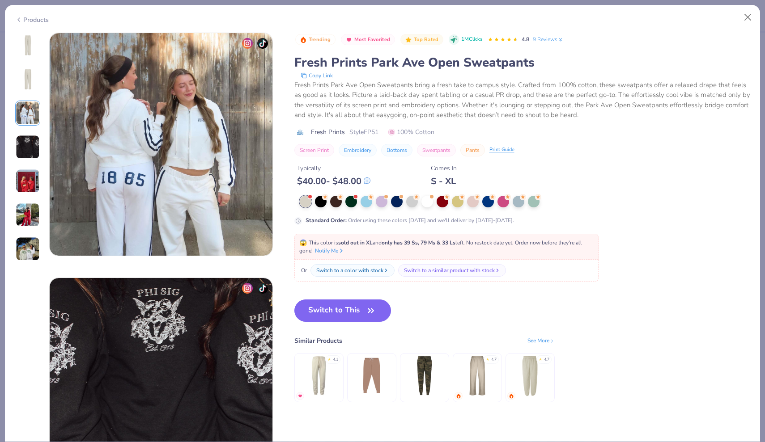
click at [26, 46] on img at bounding box center [27, 44] width 21 height 21
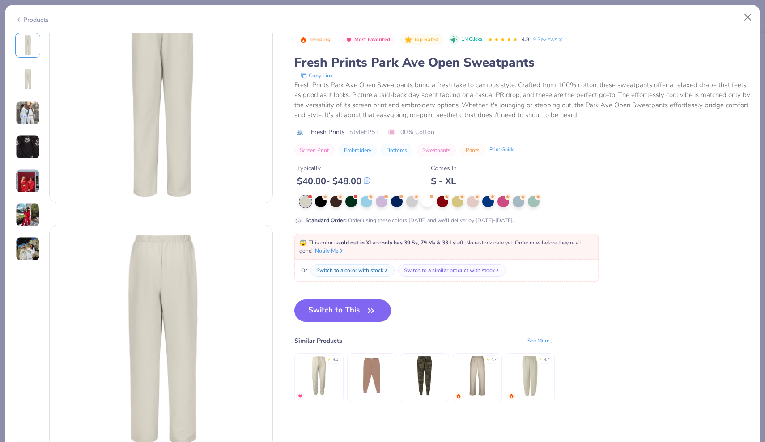
scroll to position [0, 0]
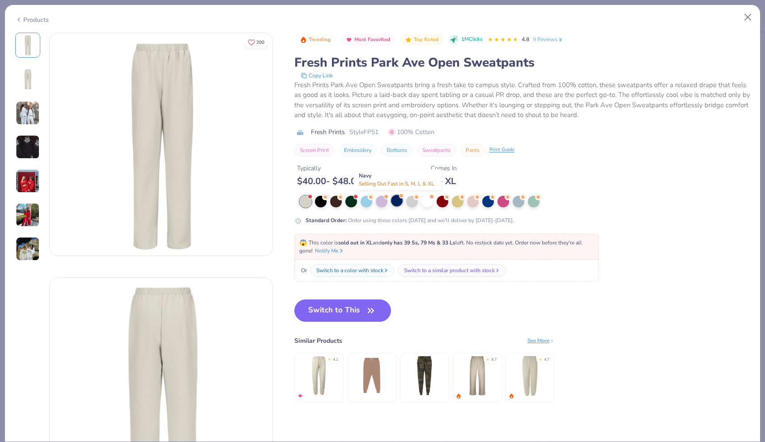
click at [397, 202] on div at bounding box center [397, 201] width 12 height 12
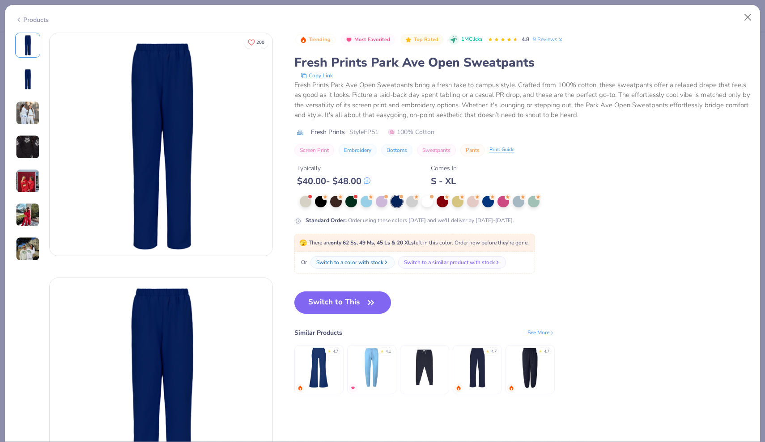
click at [20, 72] on img at bounding box center [27, 78] width 21 height 21
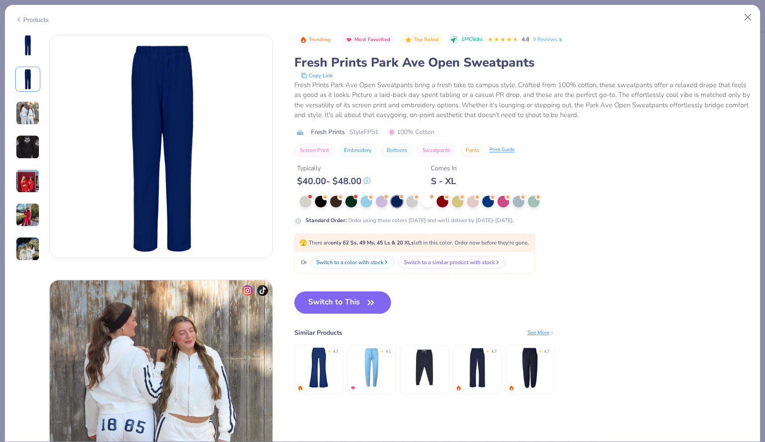
scroll to position [245, 0]
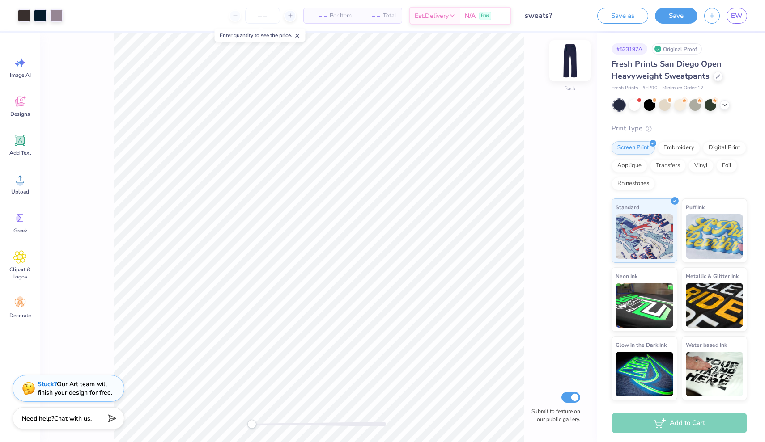
click at [575, 65] on img at bounding box center [570, 61] width 36 height 36
click at [727, 103] on icon at bounding box center [724, 104] width 7 height 7
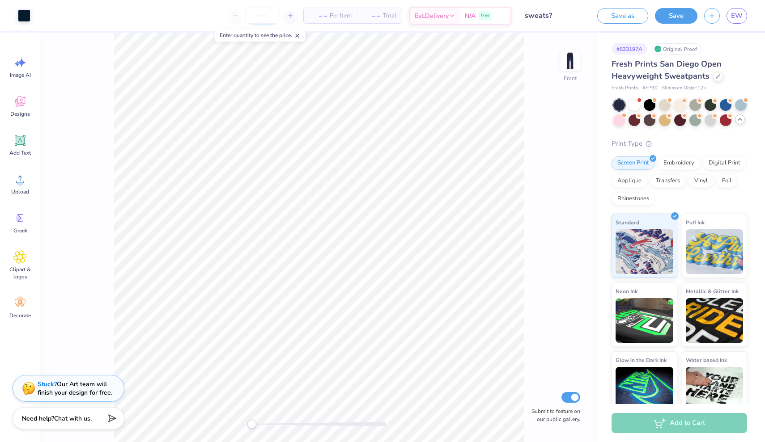
click at [254, 14] on input "number" at bounding box center [262, 16] width 35 height 16
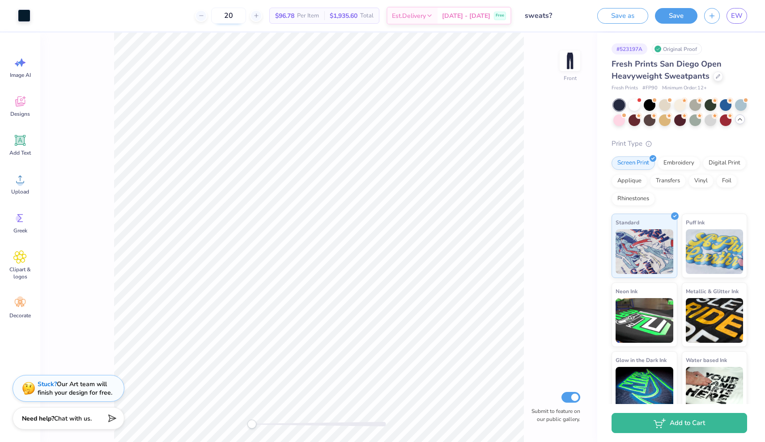
type input "2"
type input "3"
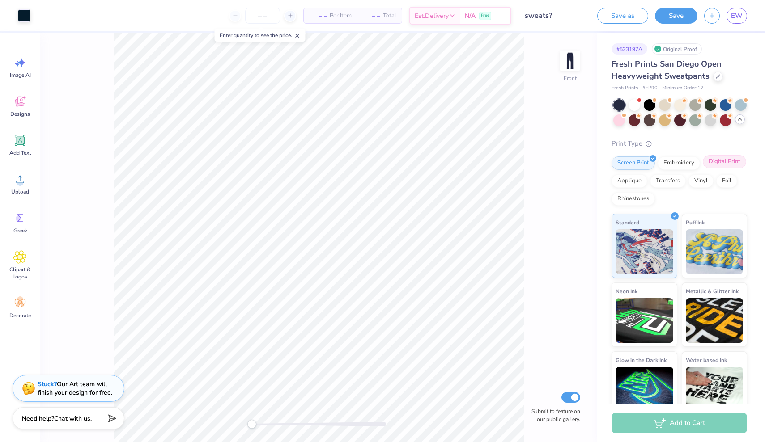
click at [719, 161] on div "Digital Print" at bounding box center [723, 161] width 43 height 13
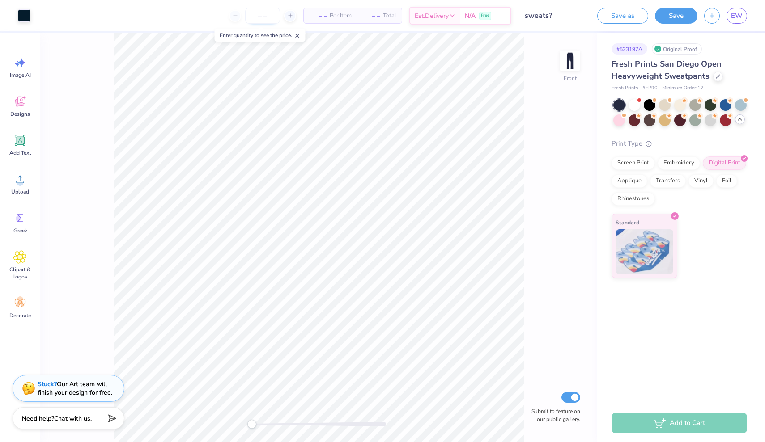
click at [262, 13] on input "number" at bounding box center [262, 16] width 35 height 16
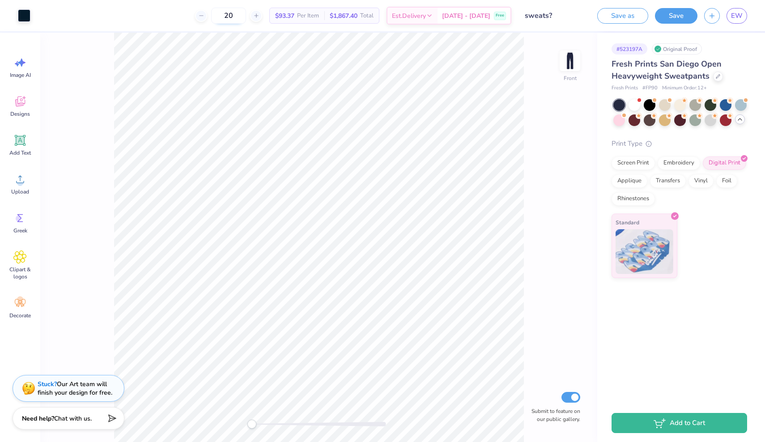
type input "2"
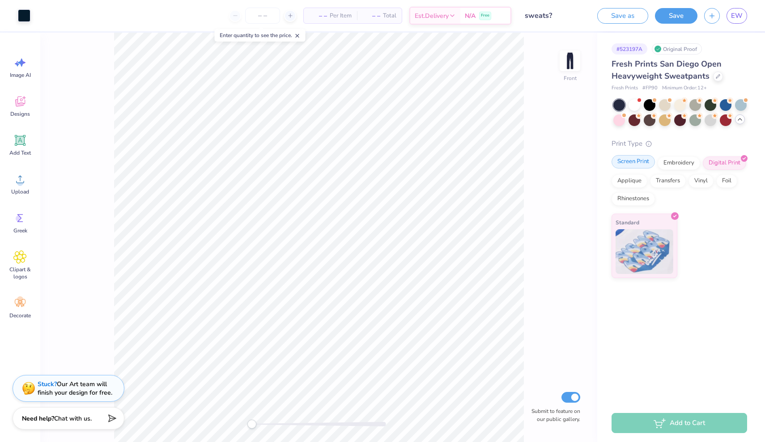
click at [636, 167] on div "Screen Print" at bounding box center [632, 161] width 43 height 13
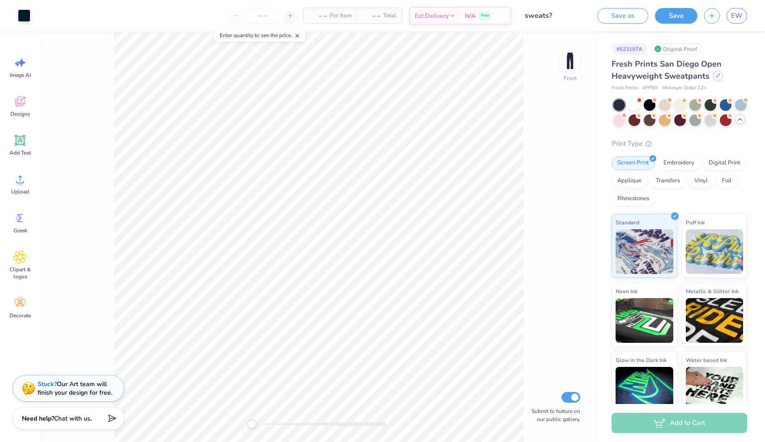
click at [717, 77] on icon at bounding box center [717, 75] width 4 height 4
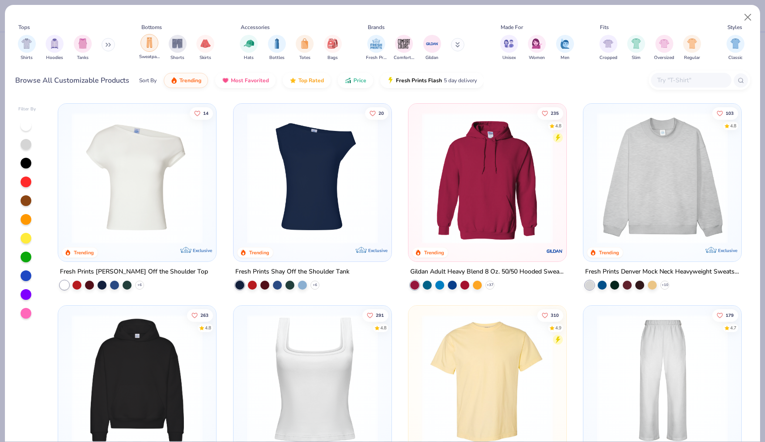
click at [151, 50] on div "filter for Sweatpants" at bounding box center [149, 43] width 18 height 18
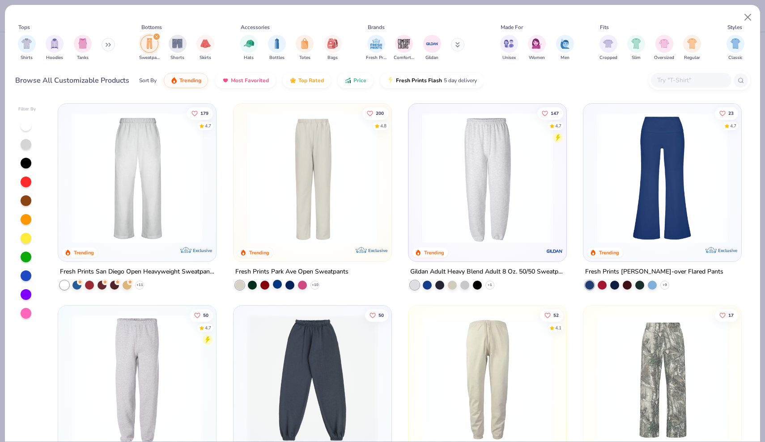
click at [275, 284] on div at bounding box center [277, 284] width 9 height 9
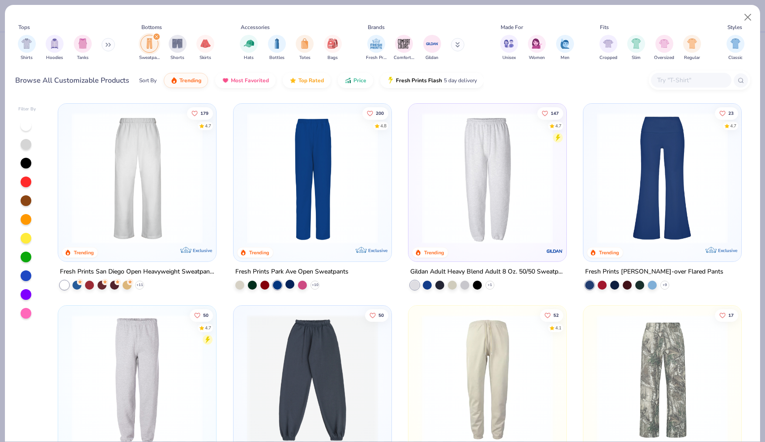
click at [287, 283] on div at bounding box center [289, 284] width 9 height 9
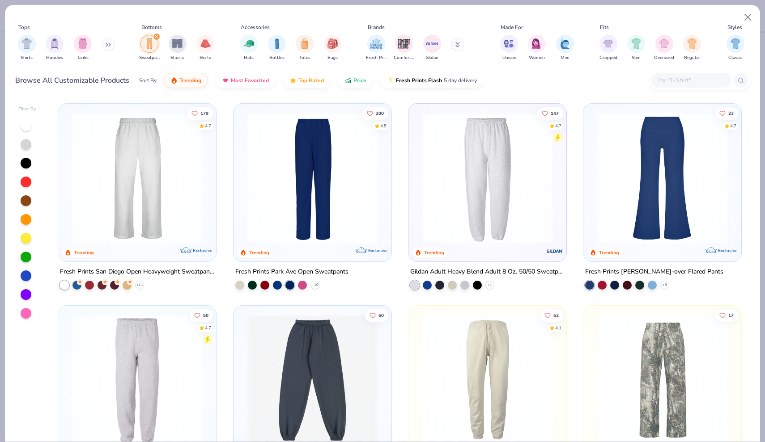
click at [318, 213] on img at bounding box center [312, 178] width 140 height 131
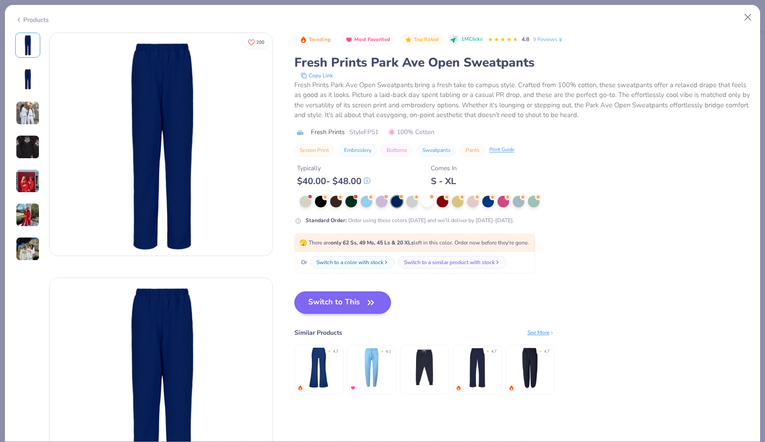
click at [356, 301] on button "Switch to This" at bounding box center [342, 303] width 97 height 22
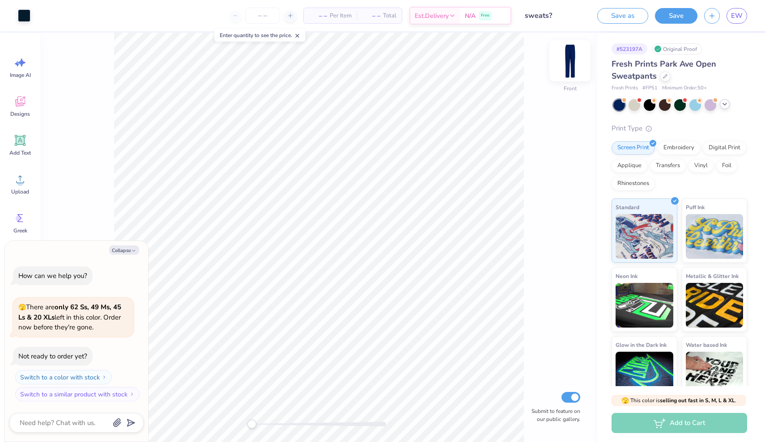
click at [565, 64] on img at bounding box center [570, 61] width 36 height 36
click at [666, 76] on icon at bounding box center [665, 75] width 4 height 4
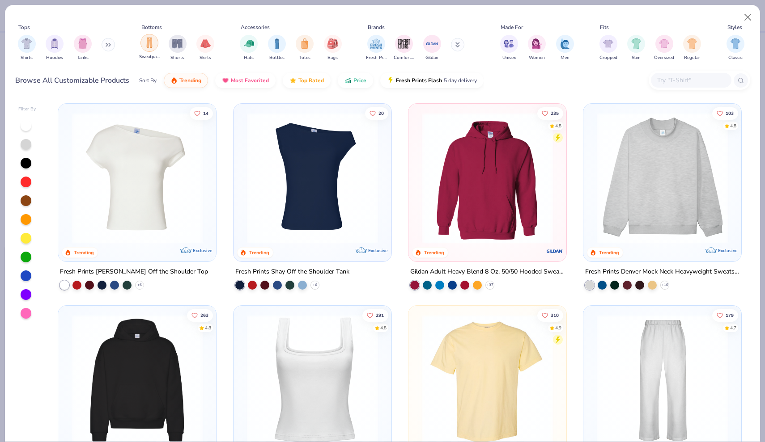
click at [151, 46] on img "filter for Sweatpants" at bounding box center [149, 43] width 10 height 10
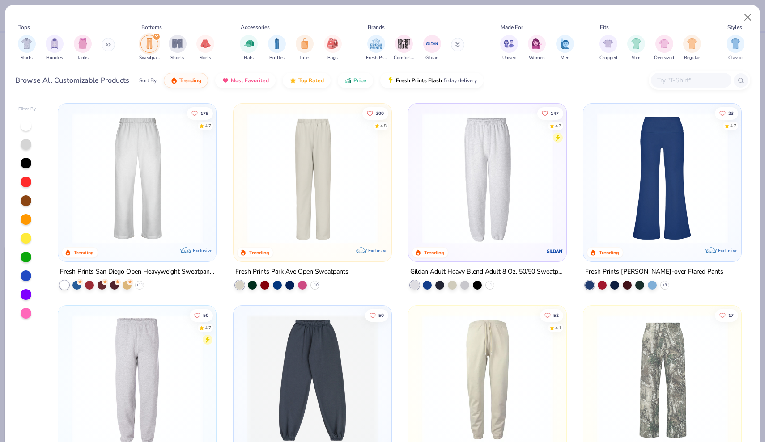
click at [98, 186] on img at bounding box center [137, 178] width 140 height 131
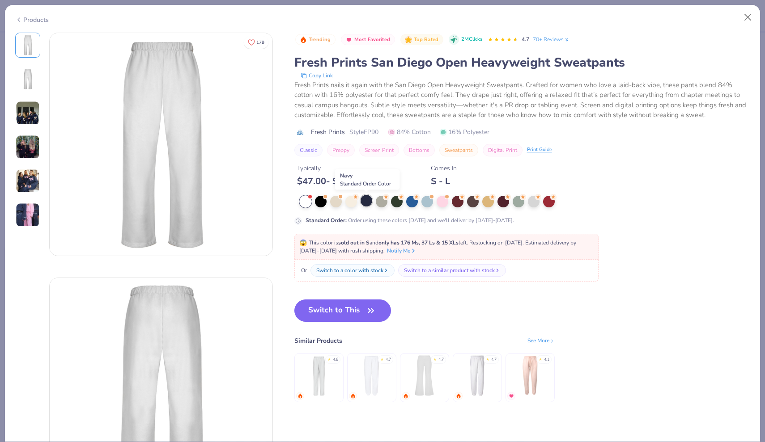
click at [368, 202] on div at bounding box center [366, 201] width 12 height 12
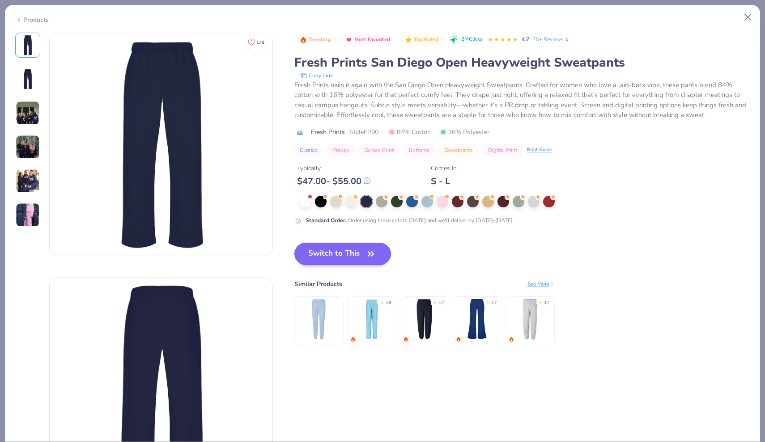
click at [352, 253] on button "Switch to This" at bounding box center [342, 254] width 97 height 22
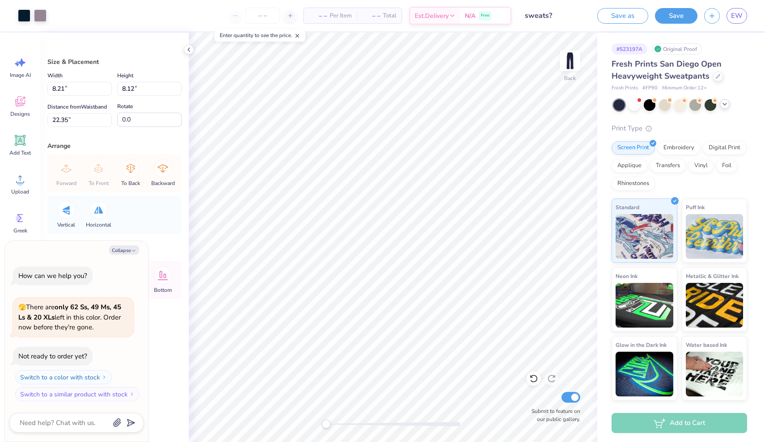
type textarea "x"
type input "8.15"
type input "8.05"
type input "22.38"
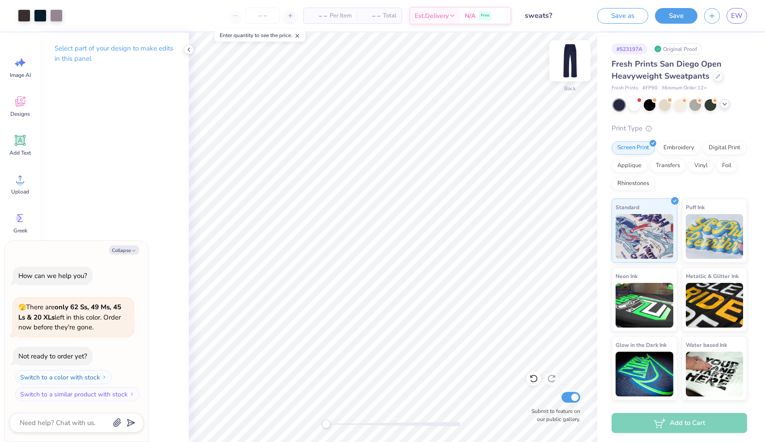
click at [569, 62] on img at bounding box center [570, 61] width 36 height 36
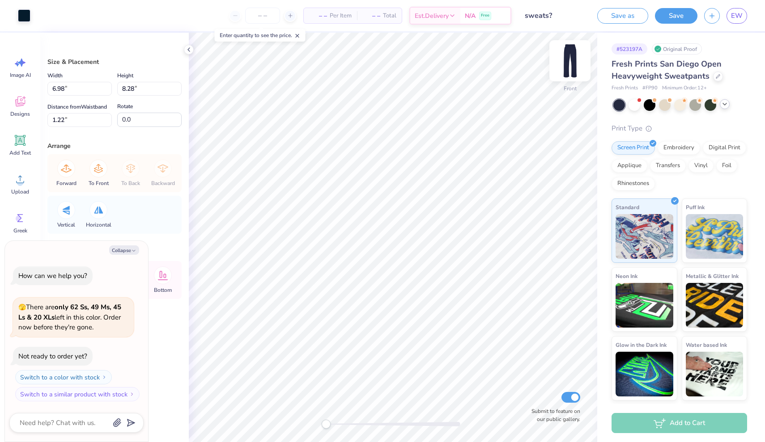
type textarea "x"
type input "6.65"
type input "7.89"
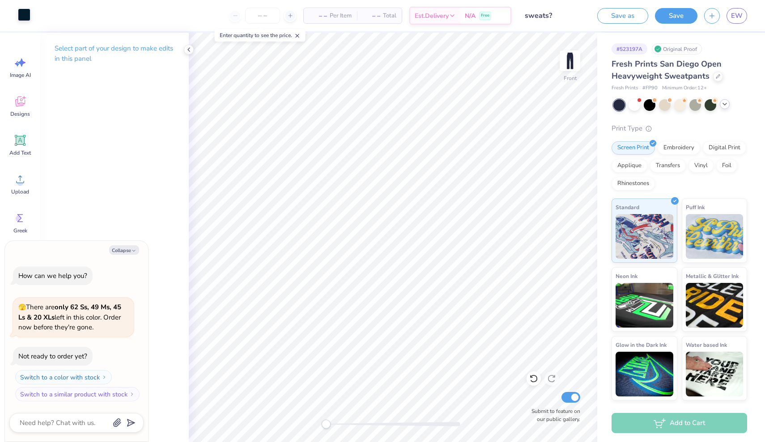
click at [28, 17] on div at bounding box center [24, 14] width 13 height 13
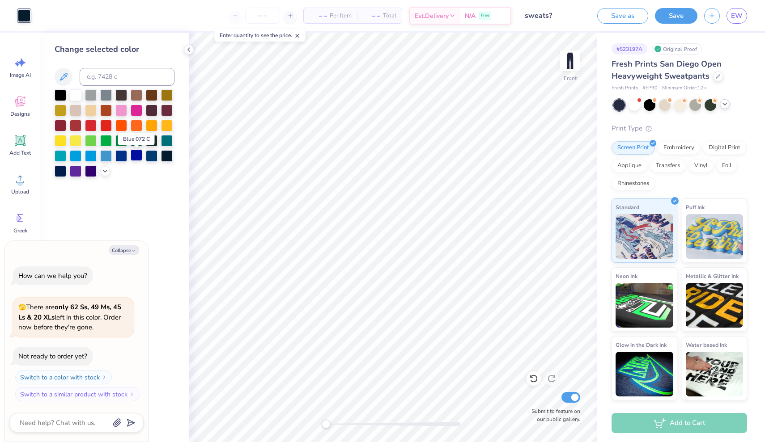
click at [138, 156] on div at bounding box center [137, 155] width 12 height 12
click at [148, 156] on div at bounding box center [152, 155] width 12 height 12
click at [571, 59] on img at bounding box center [570, 61] width 36 height 36
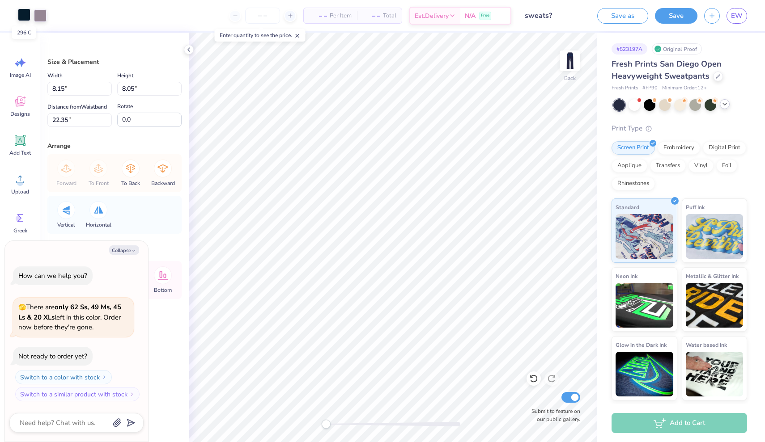
click at [28, 16] on div at bounding box center [24, 14] width 13 height 13
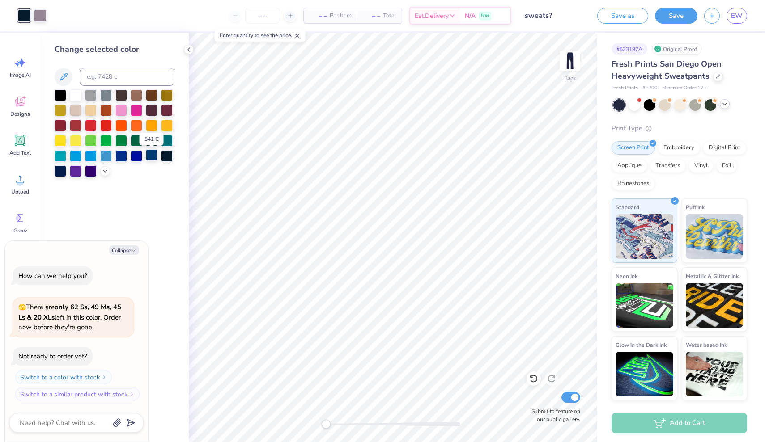
click at [151, 157] on div at bounding box center [152, 155] width 12 height 12
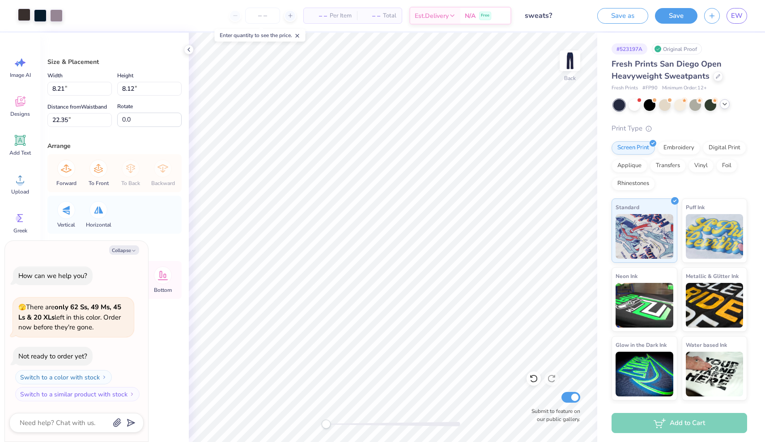
click at [24, 14] on div at bounding box center [24, 14] width 13 height 13
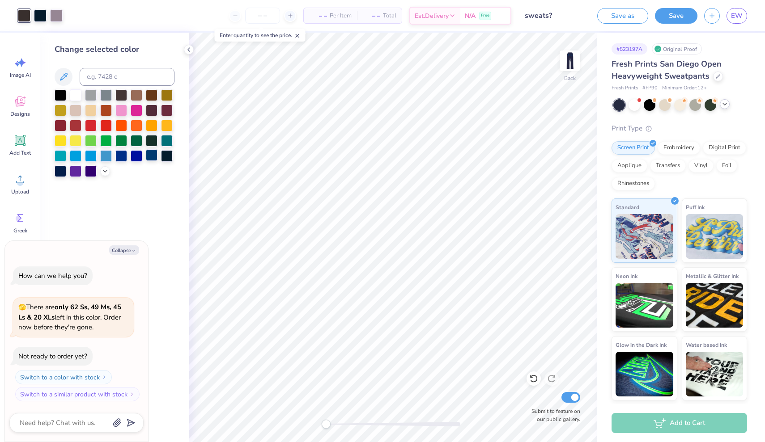
click at [152, 158] on div at bounding box center [152, 155] width 12 height 12
click at [154, 157] on div at bounding box center [152, 155] width 12 height 12
click at [118, 156] on div at bounding box center [121, 155] width 12 height 12
click at [39, 17] on div at bounding box center [40, 14] width 13 height 13
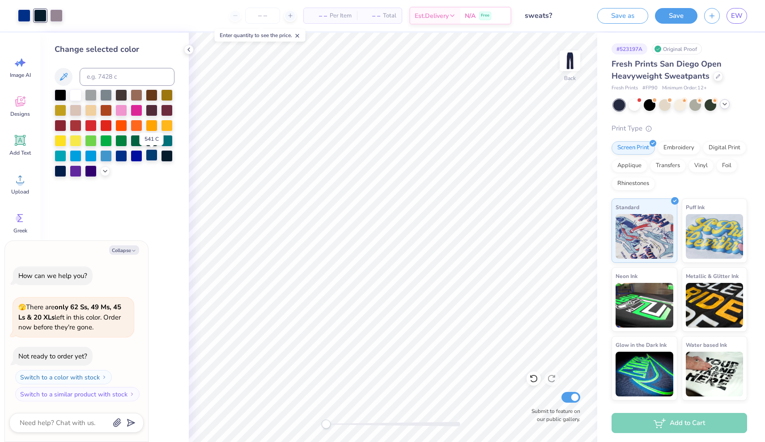
click at [150, 157] on div at bounding box center [152, 155] width 12 height 12
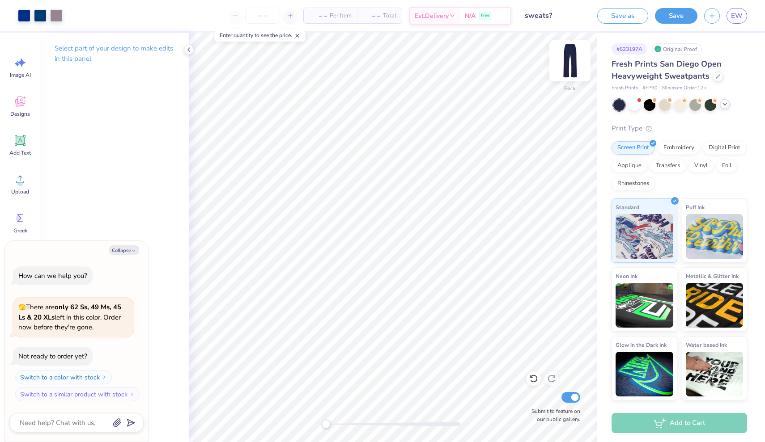
click at [567, 66] on img at bounding box center [570, 61] width 36 height 36
click at [664, 16] on button "Save" at bounding box center [676, 15] width 42 height 16
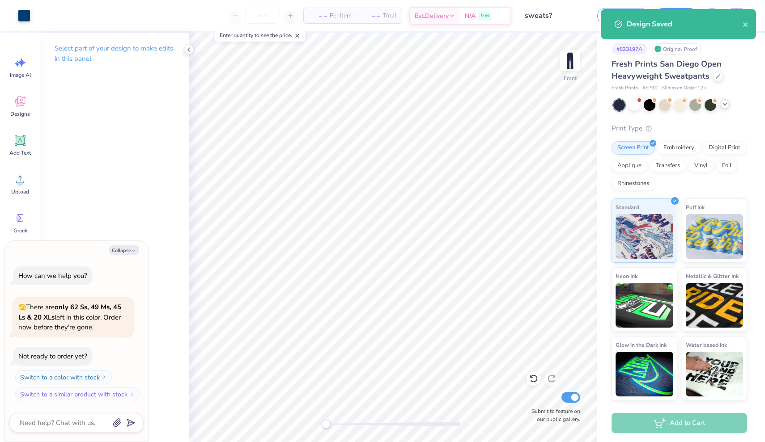
click at [749, 26] on div "Design Saved" at bounding box center [677, 24] width 155 height 30
click at [745, 26] on icon "close" at bounding box center [745, 24] width 6 height 7
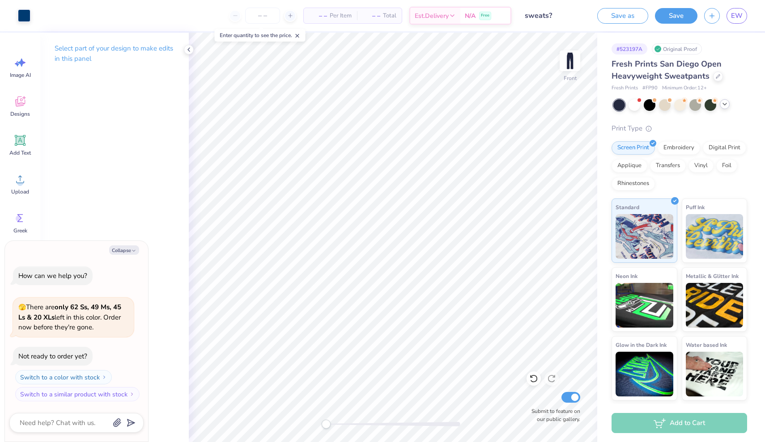
click at [739, 17] on div "Design Saved" at bounding box center [678, 27] width 159 height 41
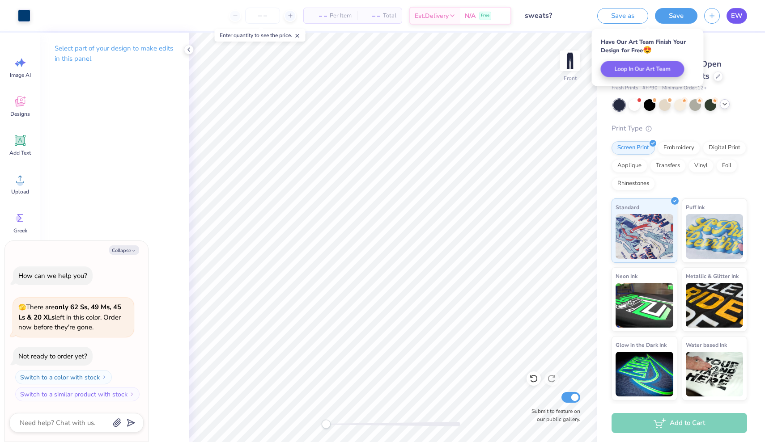
click at [738, 12] on body "Art colors – – Per Item – – Total Est. Delivery N/A Free Design Title sweats? S…" at bounding box center [382, 221] width 765 height 442
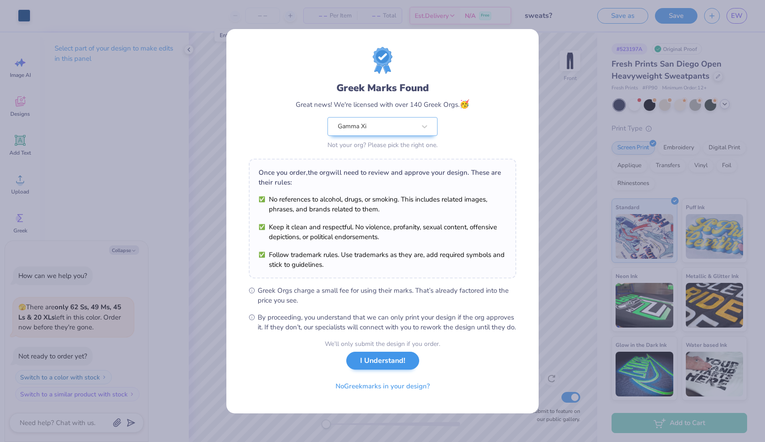
click at [391, 367] on button "I Understand!" at bounding box center [382, 361] width 73 height 18
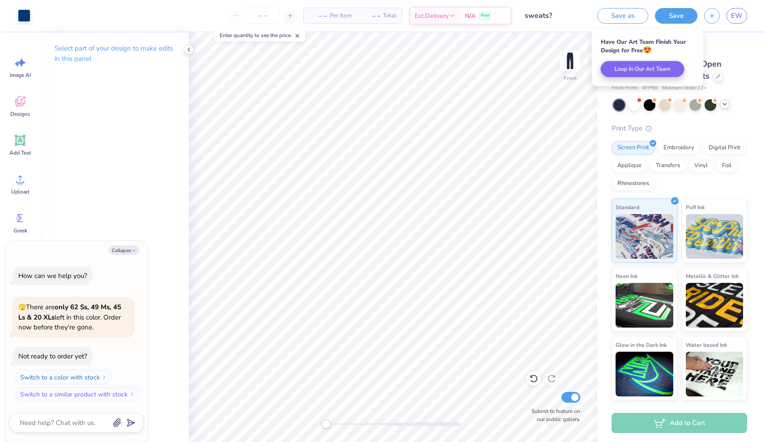
type textarea "x"
click at [740, 14] on span "EW" at bounding box center [737, 16] width 12 height 10
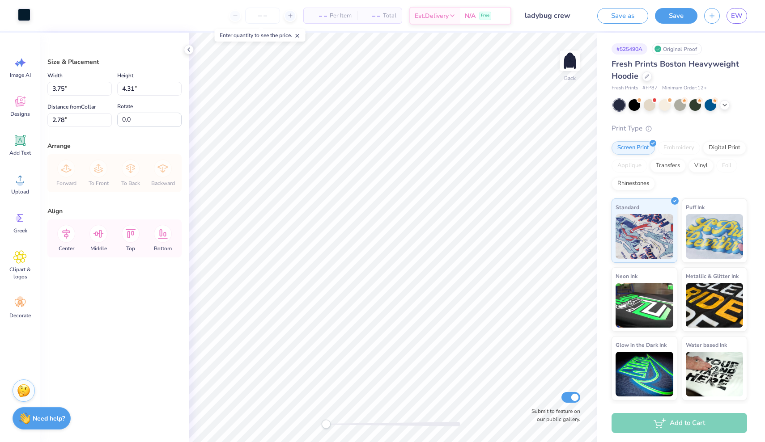
click at [27, 15] on div at bounding box center [24, 14] width 13 height 13
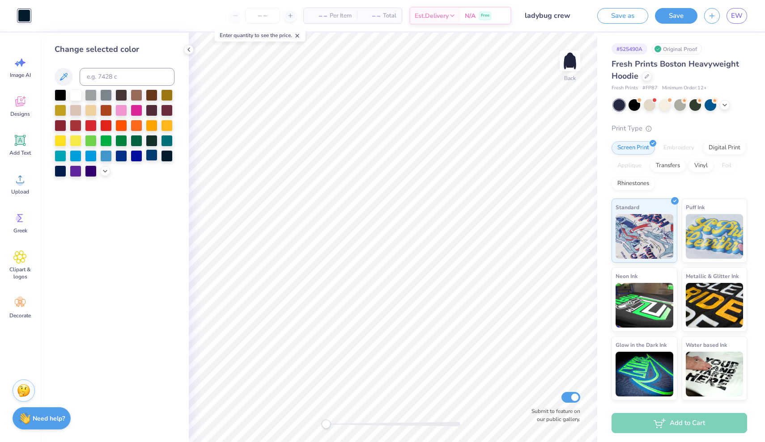
click at [151, 156] on div at bounding box center [152, 155] width 12 height 12
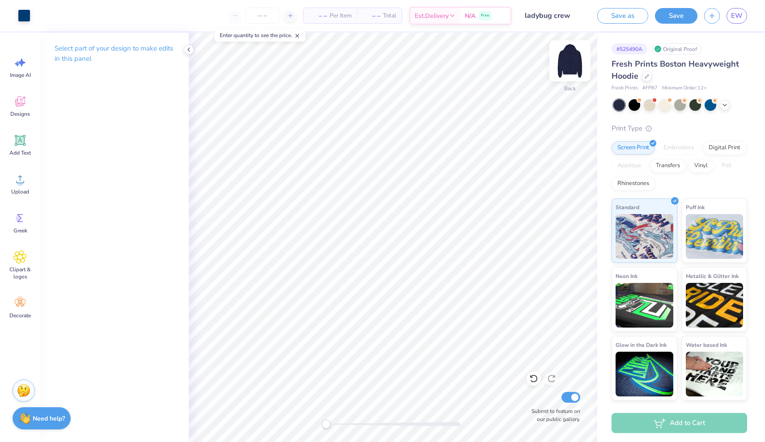
click at [561, 65] on img at bounding box center [570, 61] width 36 height 36
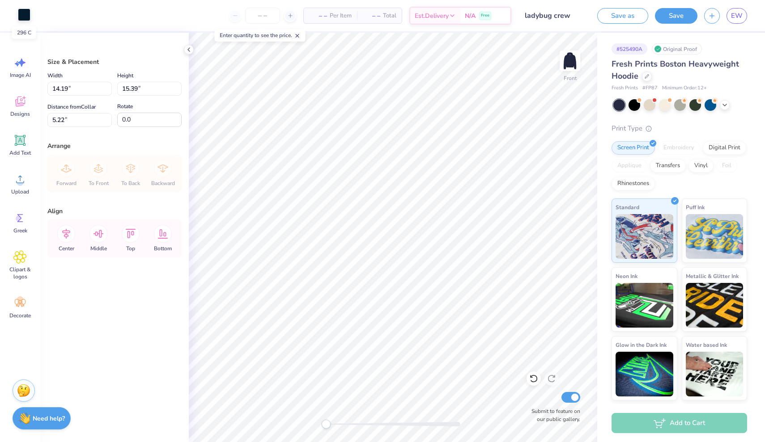
click at [20, 12] on div at bounding box center [24, 14] width 13 height 13
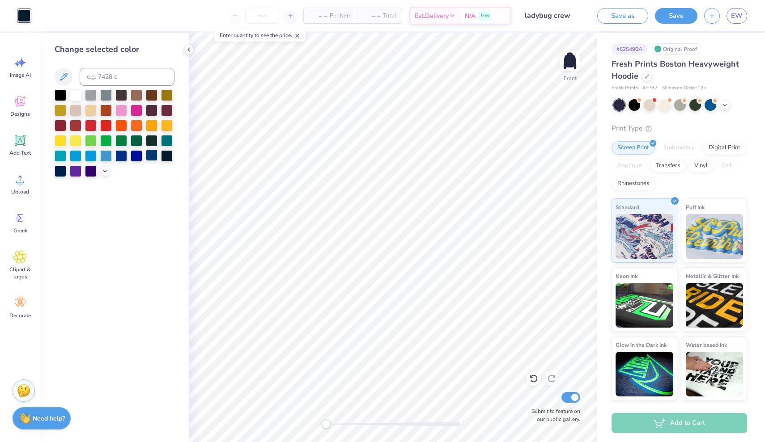
click at [152, 158] on div at bounding box center [152, 155] width 12 height 12
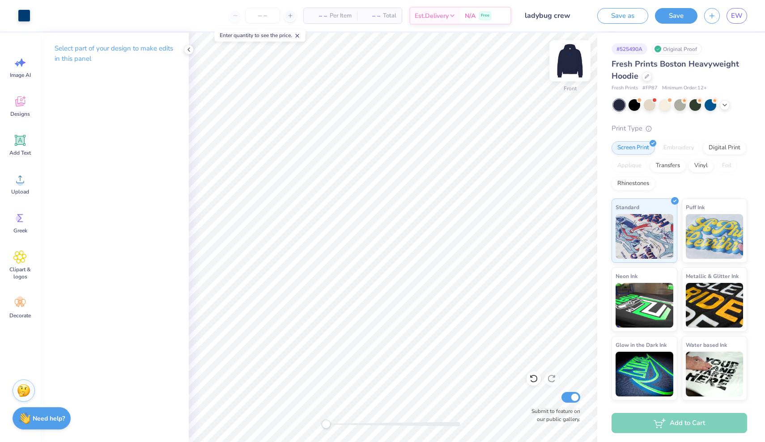
click at [574, 54] on img at bounding box center [570, 61] width 36 height 36
click at [253, 8] on input "number" at bounding box center [262, 16] width 35 height 16
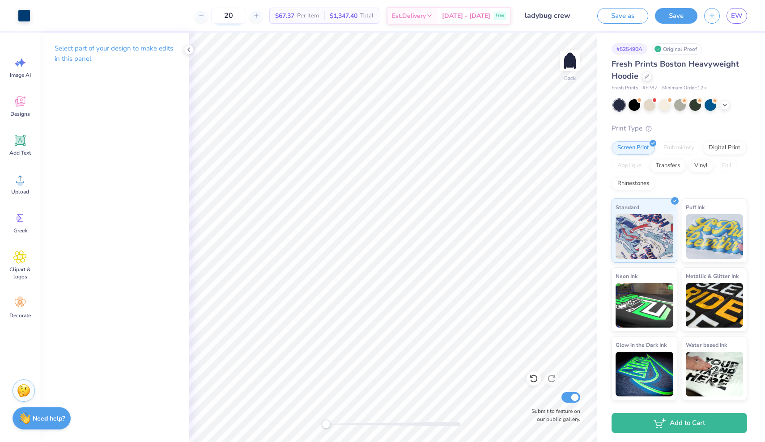
type input "2"
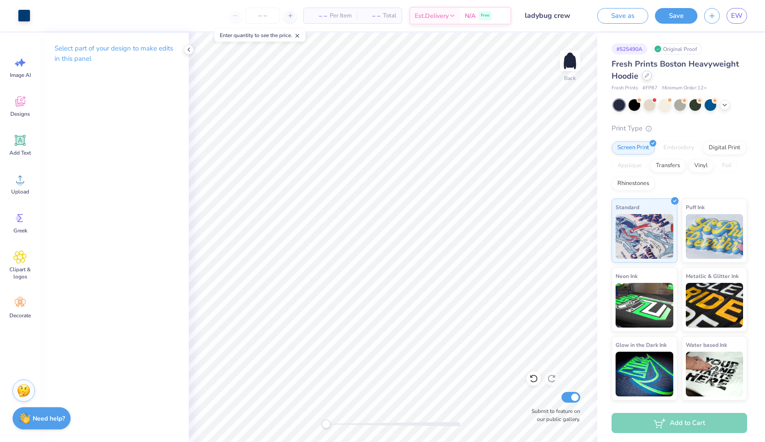
click at [648, 76] on icon at bounding box center [646, 75] width 4 height 4
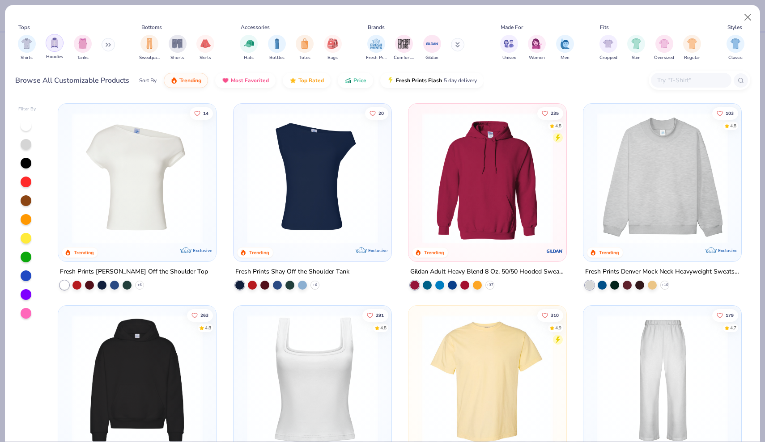
click at [55, 46] on img "filter for Hoodies" at bounding box center [55, 43] width 10 height 10
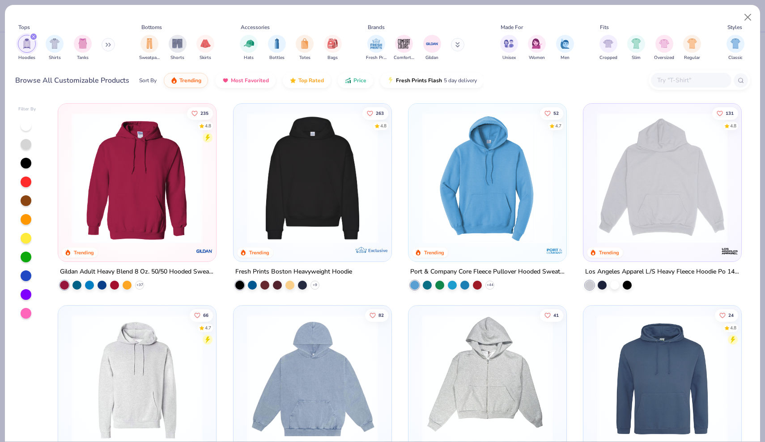
scroll to position [4, 0]
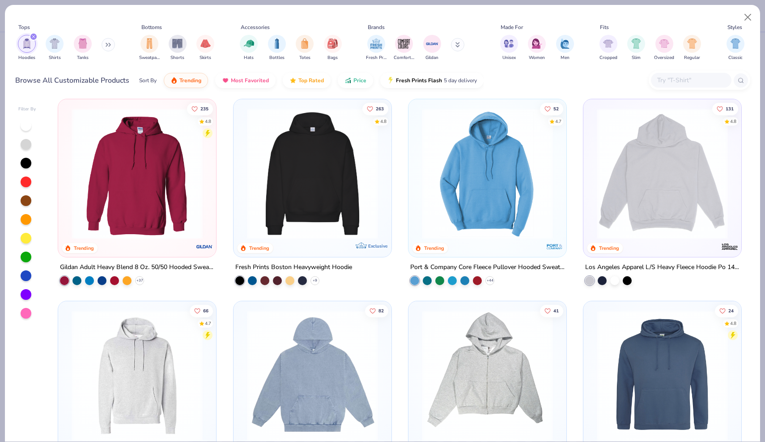
click at [651, 216] on img at bounding box center [662, 173] width 140 height 131
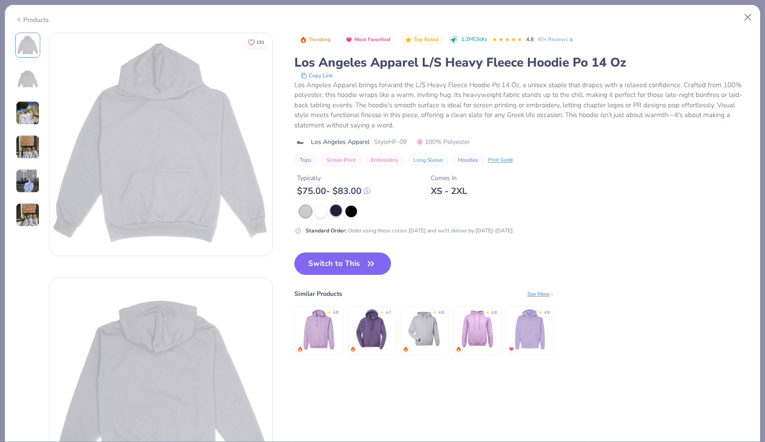
click at [338, 211] on div at bounding box center [336, 211] width 12 height 12
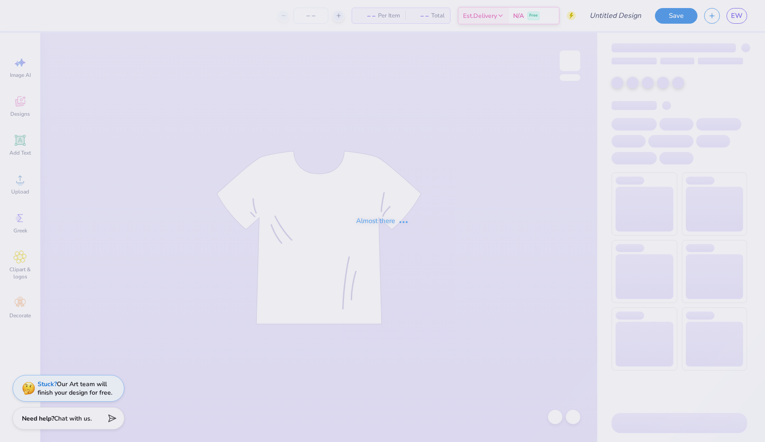
type input "ladybug crew"
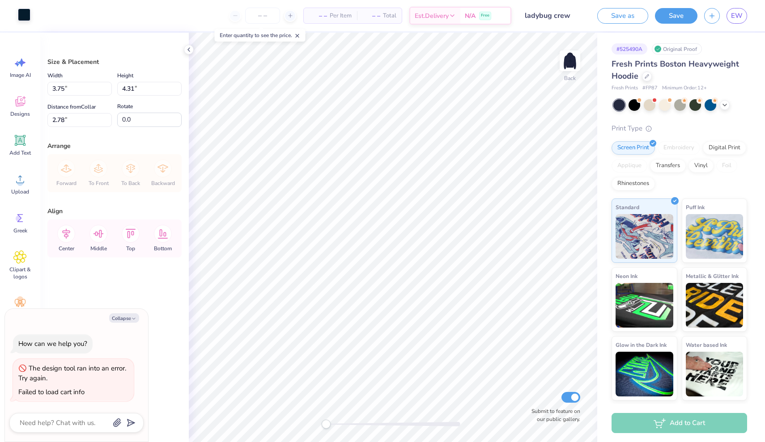
click at [27, 16] on div at bounding box center [24, 14] width 13 height 13
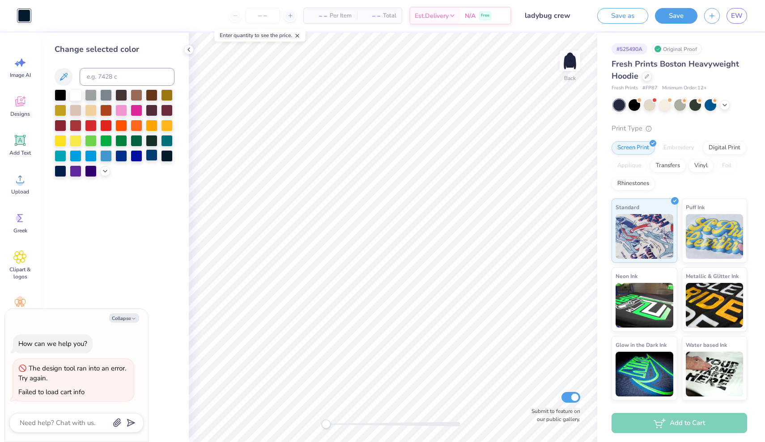
click at [152, 157] on div at bounding box center [152, 155] width 12 height 12
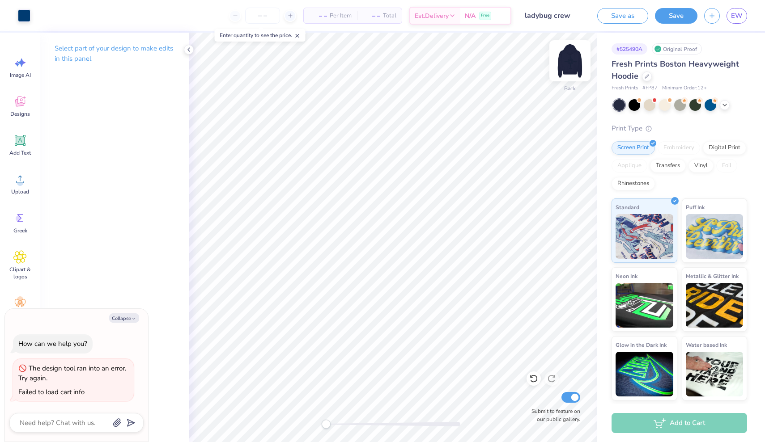
click at [583, 60] on img at bounding box center [570, 61] width 36 height 36
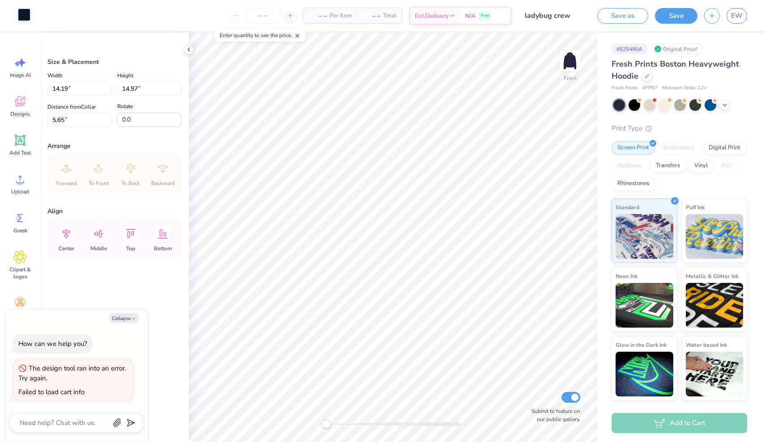
click at [29, 18] on div at bounding box center [24, 14] width 13 height 13
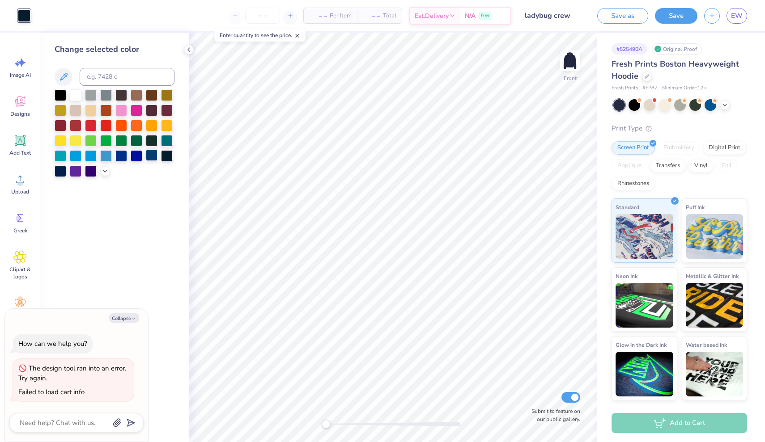
click at [152, 159] on div at bounding box center [152, 155] width 12 height 12
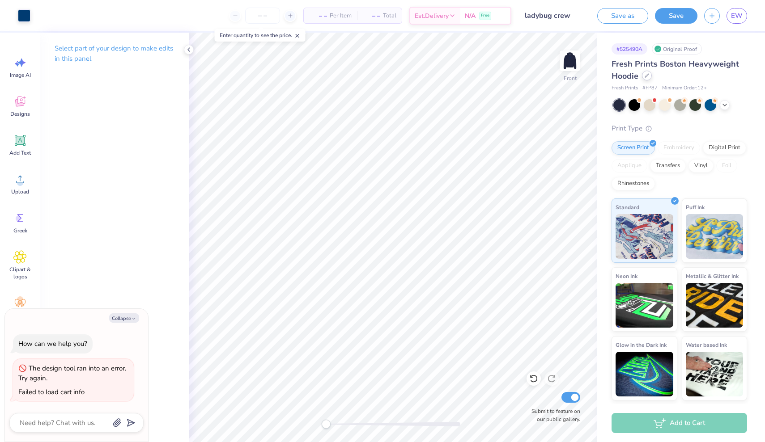
click at [648, 77] on icon at bounding box center [646, 75] width 4 height 4
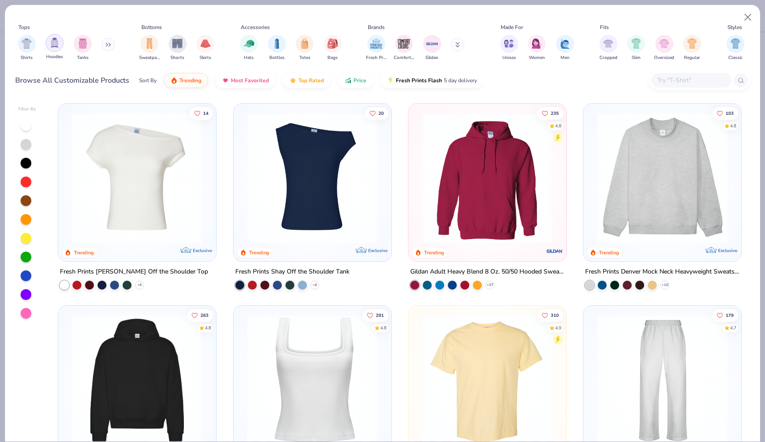
click at [53, 49] on div "filter for Hoodies" at bounding box center [55, 43] width 18 height 18
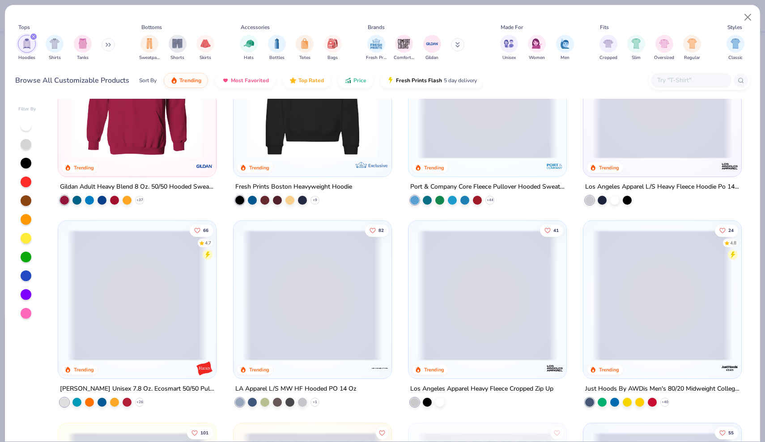
scroll to position [195, 0]
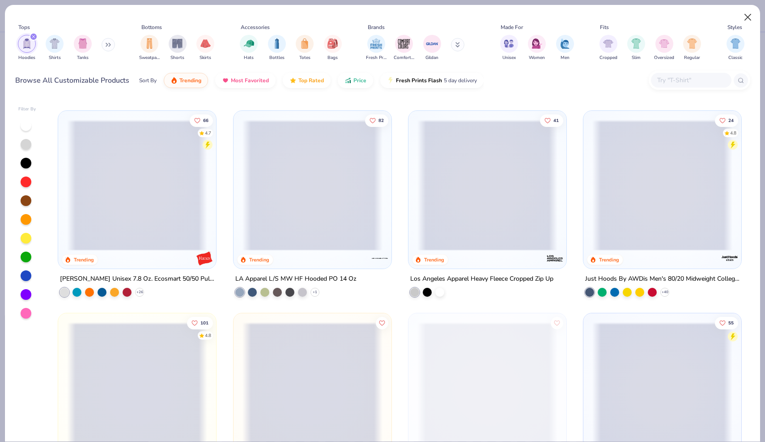
click at [749, 15] on button "Close" at bounding box center [747, 17] width 17 height 17
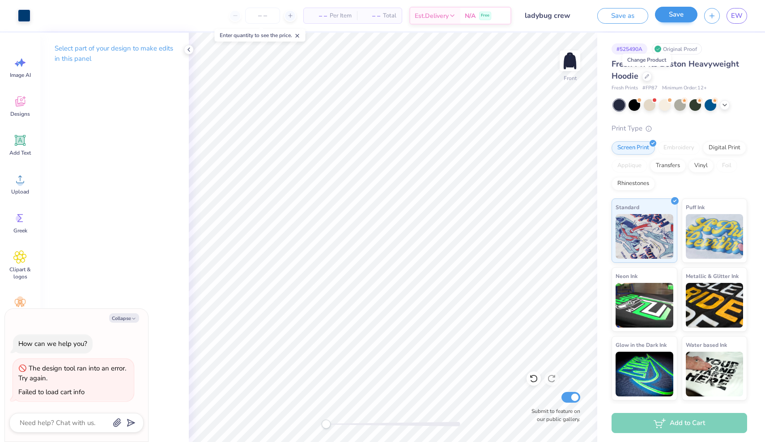
click at [669, 14] on button "Save" at bounding box center [676, 15] width 42 height 16
click at [192, 46] on icon at bounding box center [188, 49] width 7 height 7
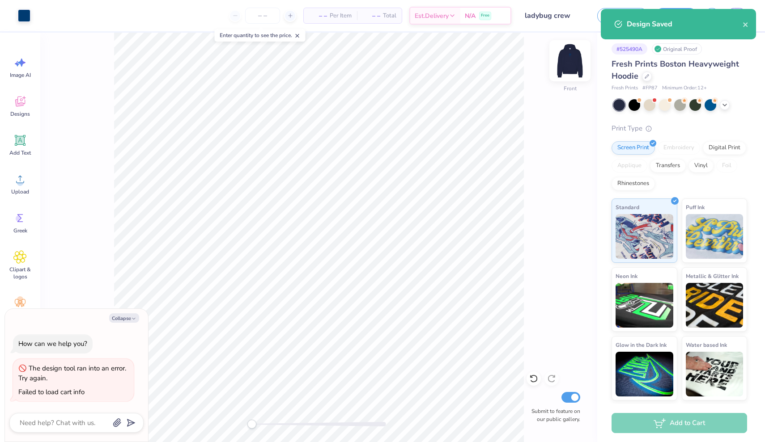
click at [566, 71] on img at bounding box center [570, 61] width 36 height 36
type textarea "x"
click at [745, 25] on icon "close" at bounding box center [745, 24] width 4 height 4
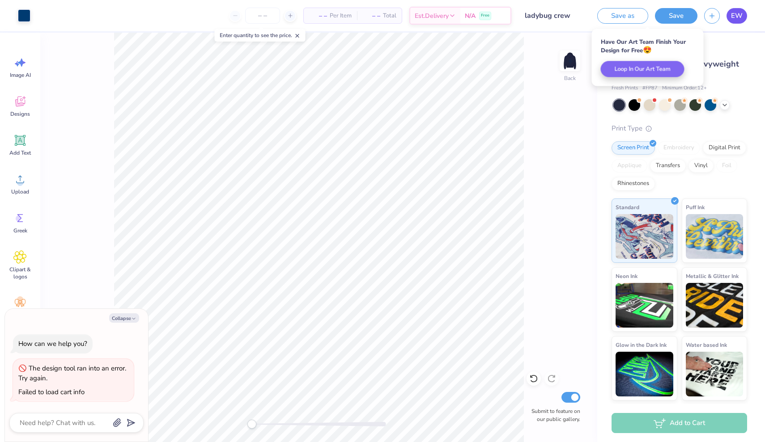
click at [740, 16] on span "EW" at bounding box center [737, 16] width 12 height 10
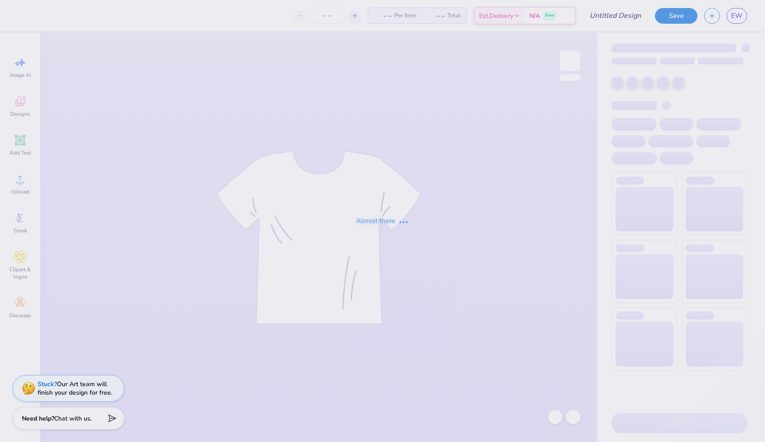
type input "Simple Tank"
type input "20"
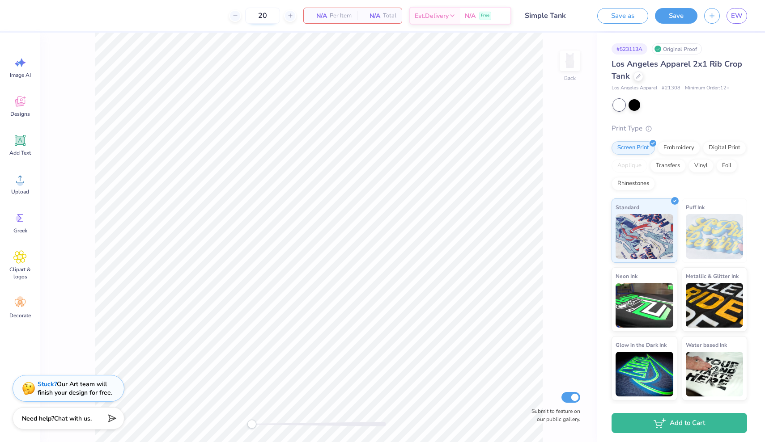
click at [262, 13] on input "20" at bounding box center [262, 16] width 35 height 16
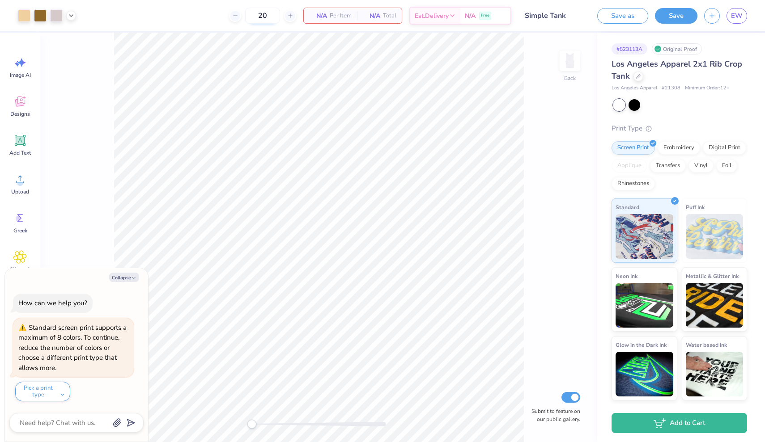
click at [274, 17] on input "20" at bounding box center [262, 16] width 35 height 16
click at [52, 386] on button "Pick a print type" at bounding box center [42, 392] width 55 height 20
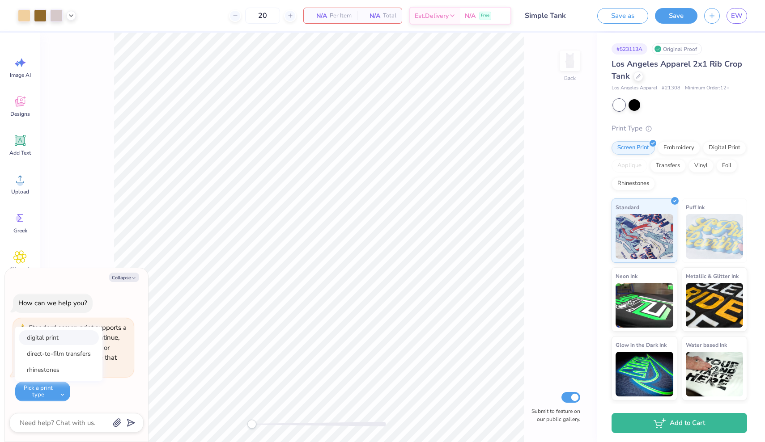
click at [58, 334] on button "digital print" at bounding box center [59, 337] width 80 height 15
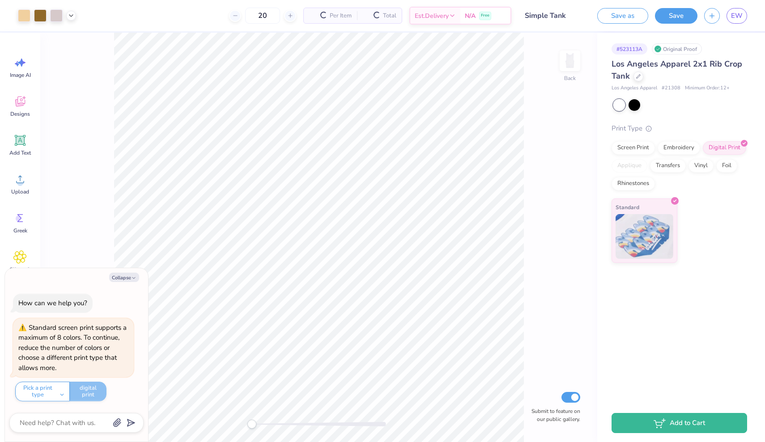
type textarea "x"
click at [250, 15] on input "20" at bounding box center [233, 16] width 35 height 16
type input "25"
type textarea "x"
type input "25"
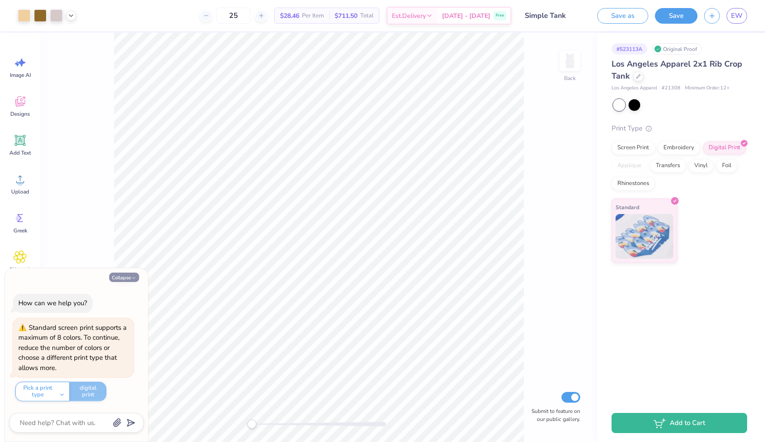
click at [116, 281] on button "Collapse" at bounding box center [124, 277] width 30 height 9
type textarea "x"
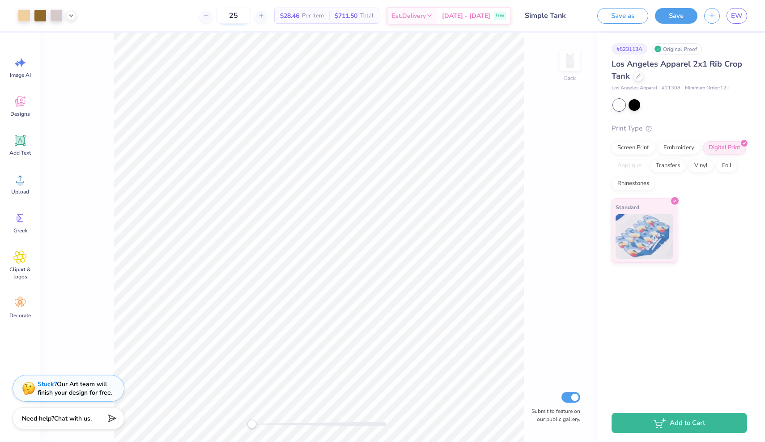
click at [251, 15] on input "25" at bounding box center [233, 16] width 35 height 16
type input "2"
type input "3"
type input "0"
type input "4"
